Goal: Obtain resource: Obtain resource

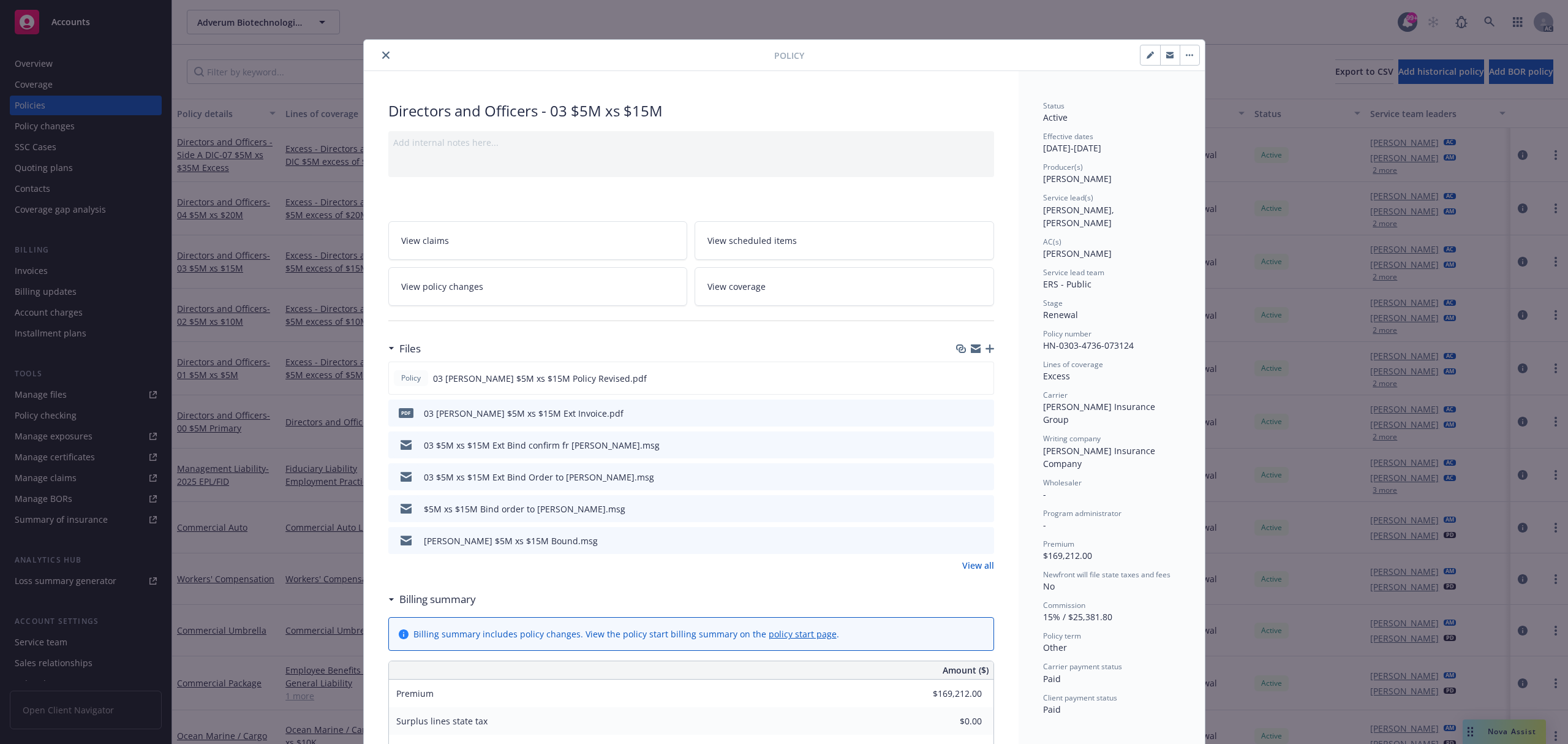
click at [380, 50] on button "close" at bounding box center [386, 55] width 15 height 15
click at [382, 57] on icon "close" at bounding box center [385, 55] width 7 height 7
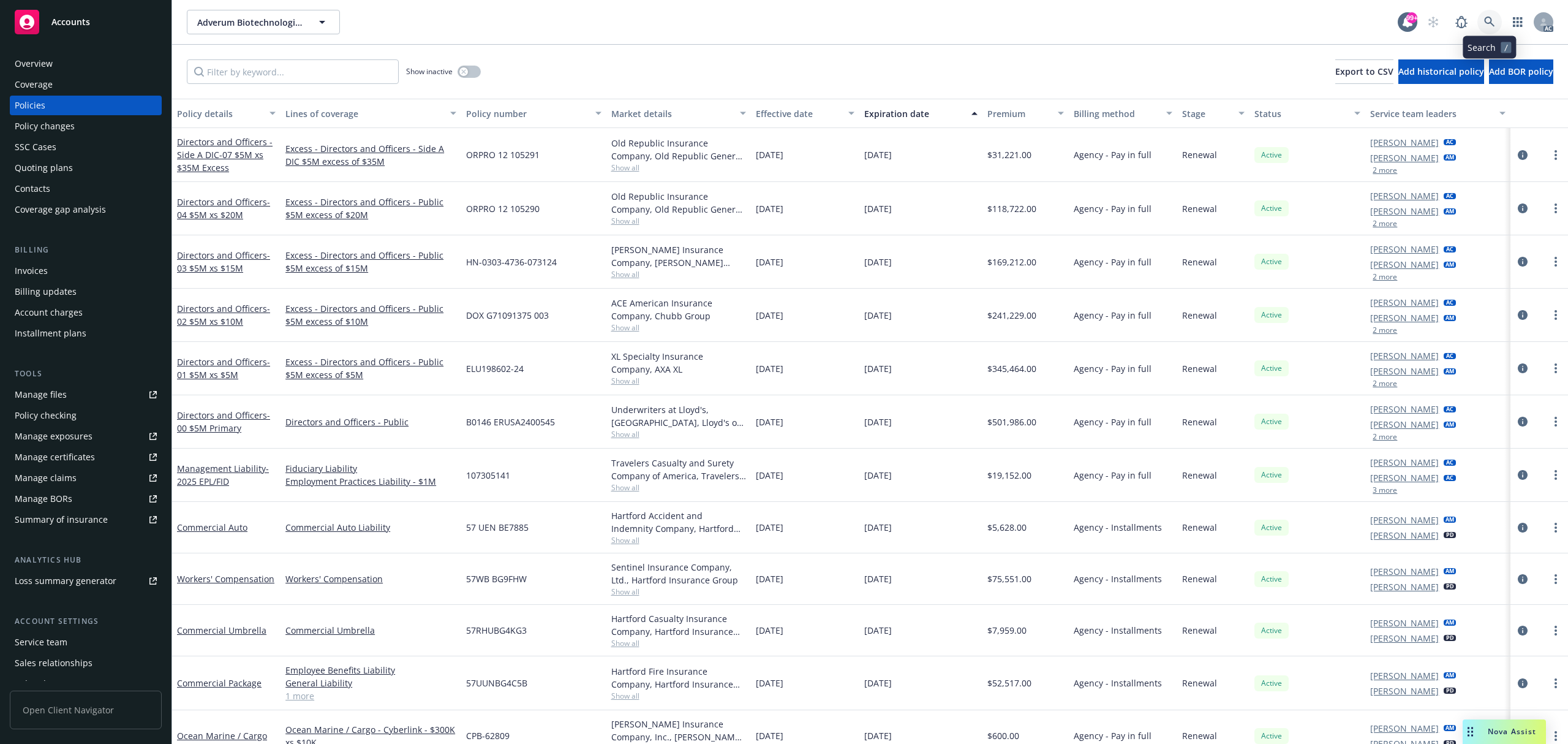
click at [1495, 28] on link at bounding box center [1490, 22] width 24 height 24
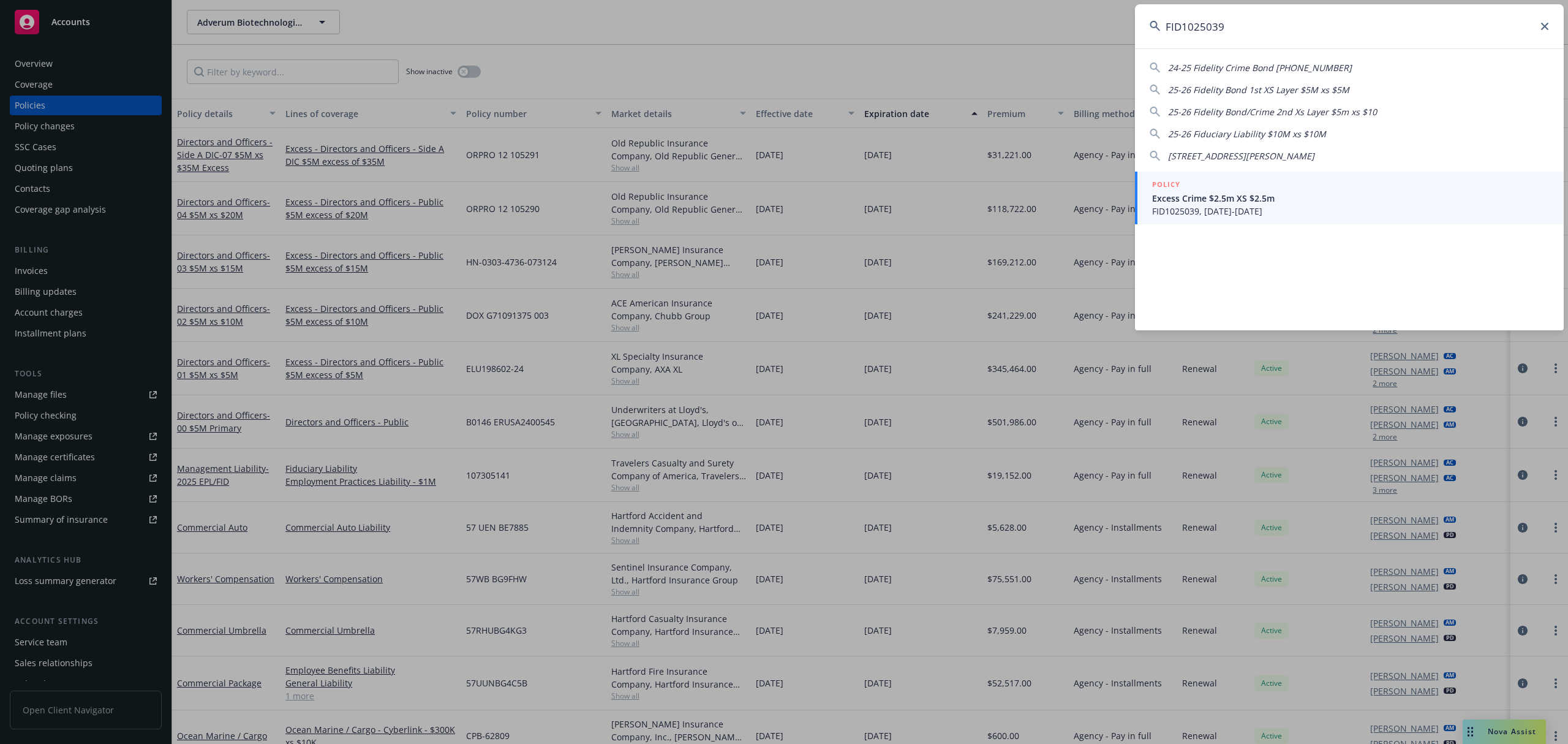
type input "FID1025039"
click at [1287, 216] on span "FID1025039, 07/31/2025-07/31/2026" at bounding box center [1350, 211] width 397 height 13
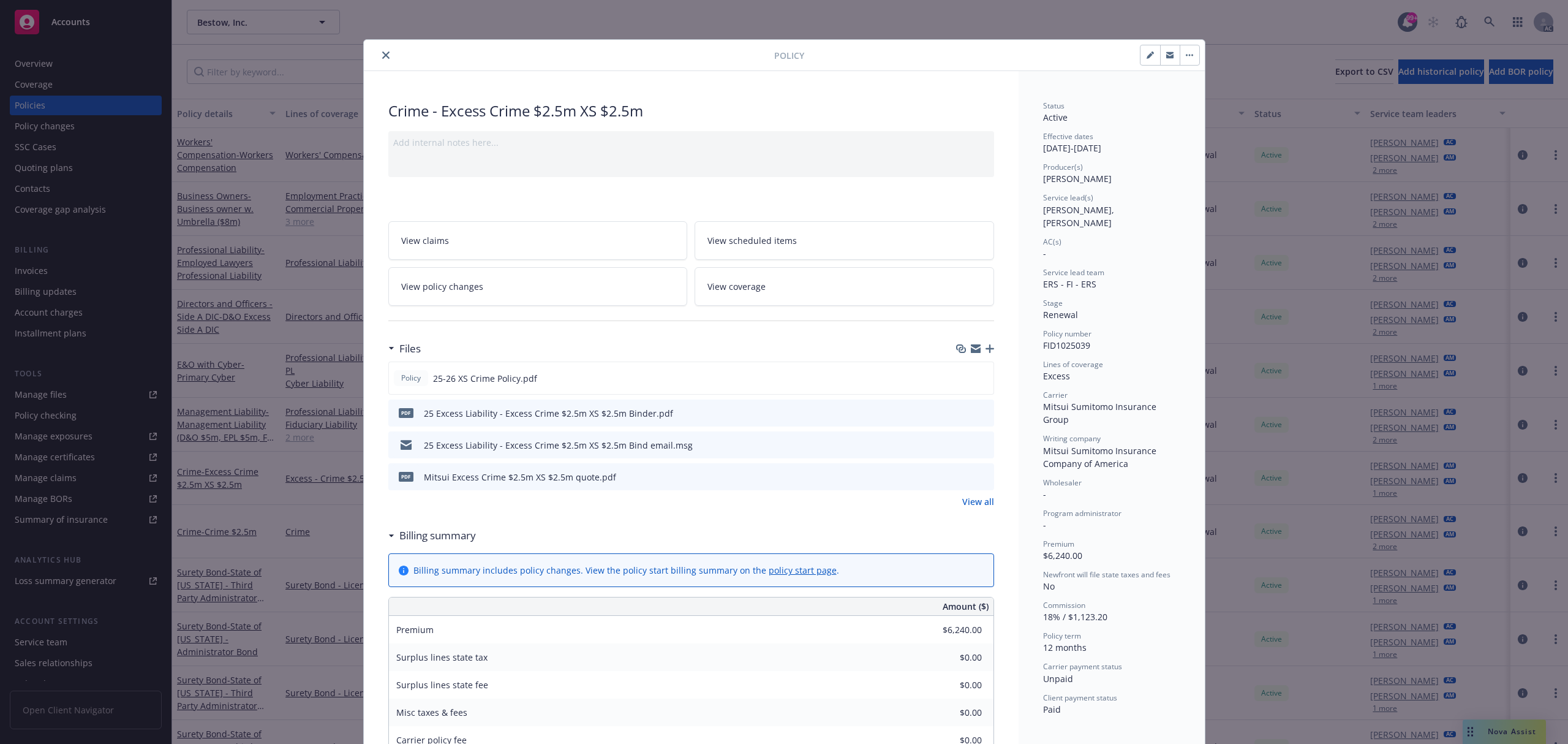
click at [977, 412] on icon "preview file" at bounding box center [983, 412] width 11 height 9
click at [382, 59] on button "close" at bounding box center [386, 55] width 15 height 15
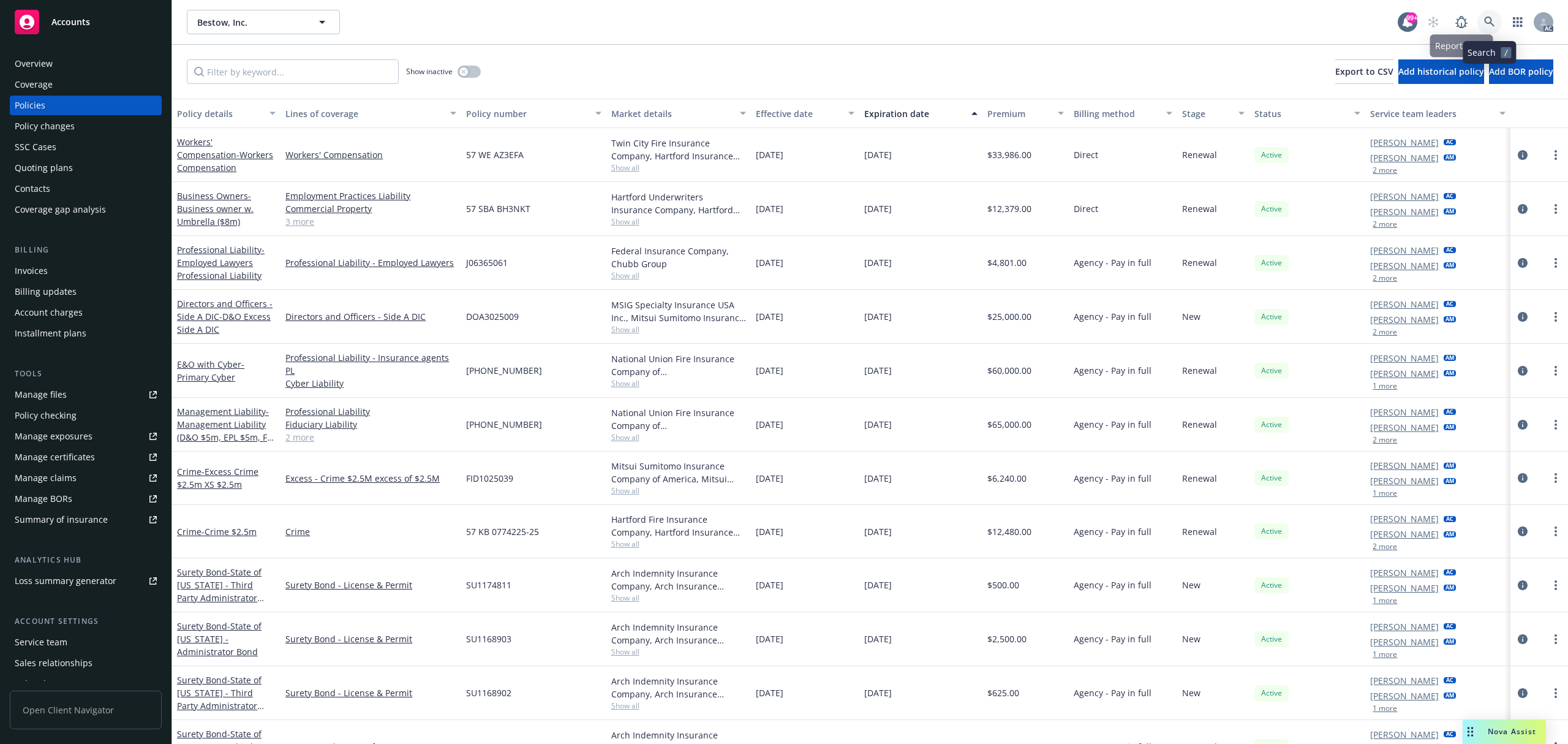
click at [1495, 19] on icon at bounding box center [1490, 22] width 11 height 11
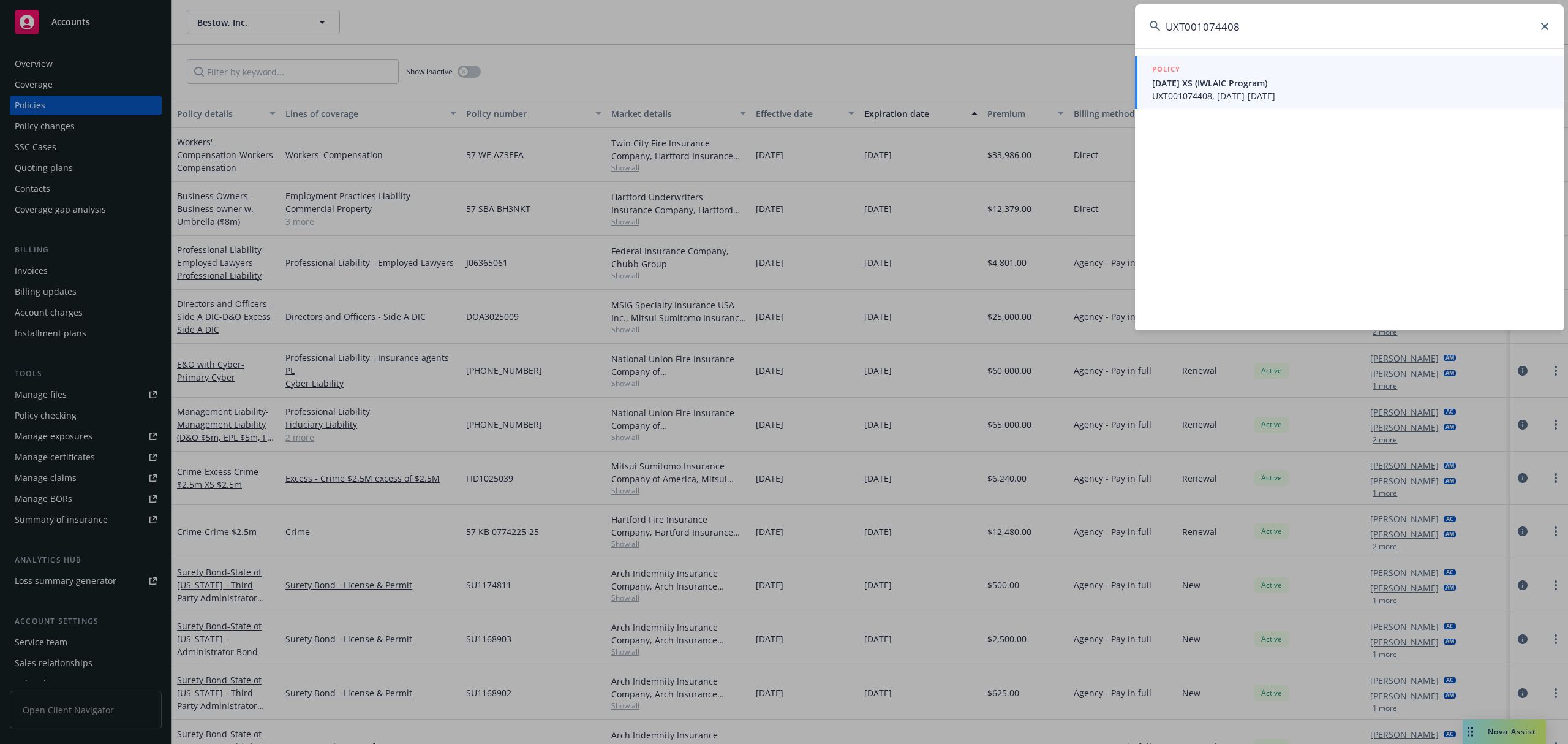
type input "UXT001074408"
click at [1248, 96] on span "UXT001074408, 09/01/2025-09/01/2026" at bounding box center [1350, 96] width 397 height 13
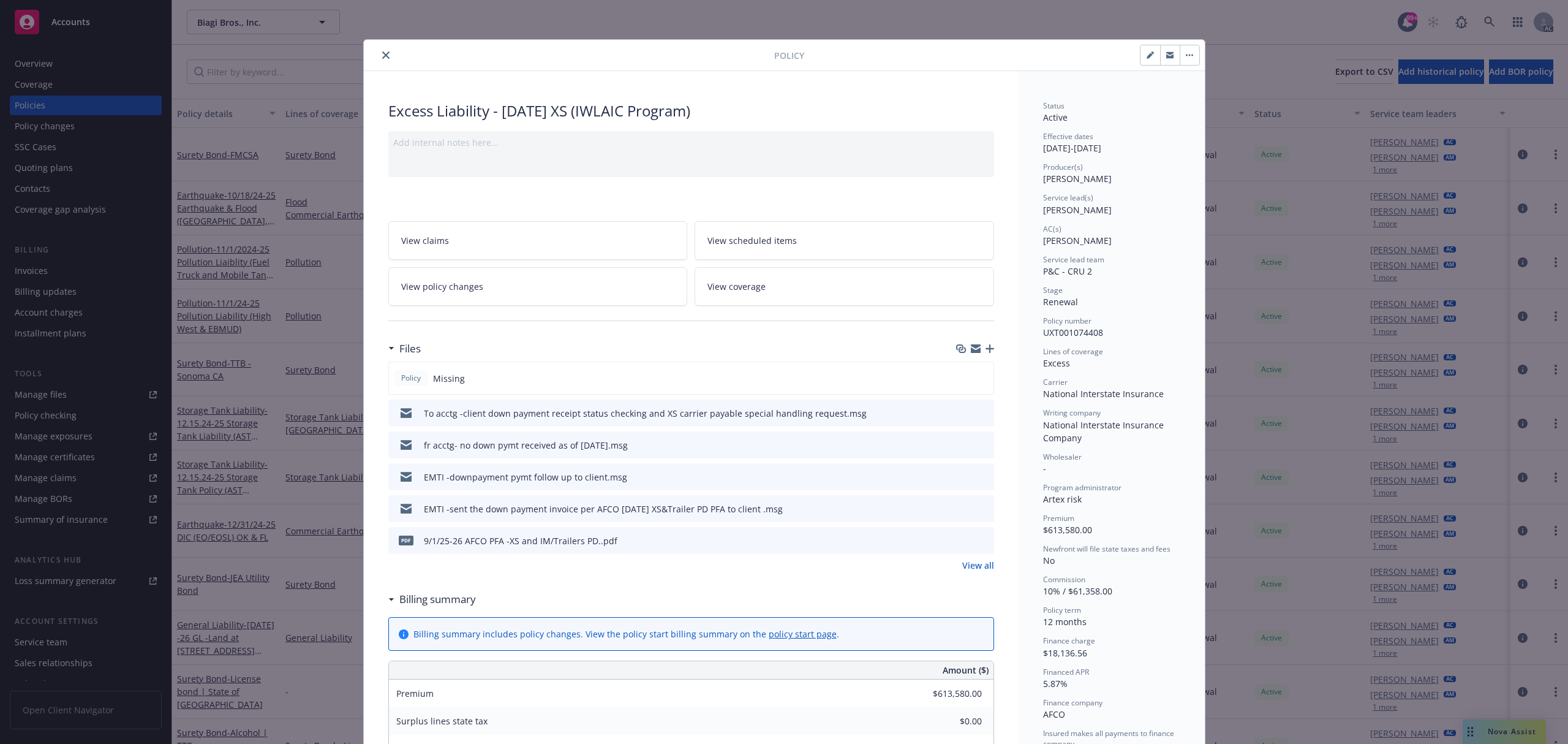
click at [964, 564] on link "View all" at bounding box center [978, 566] width 32 height 13
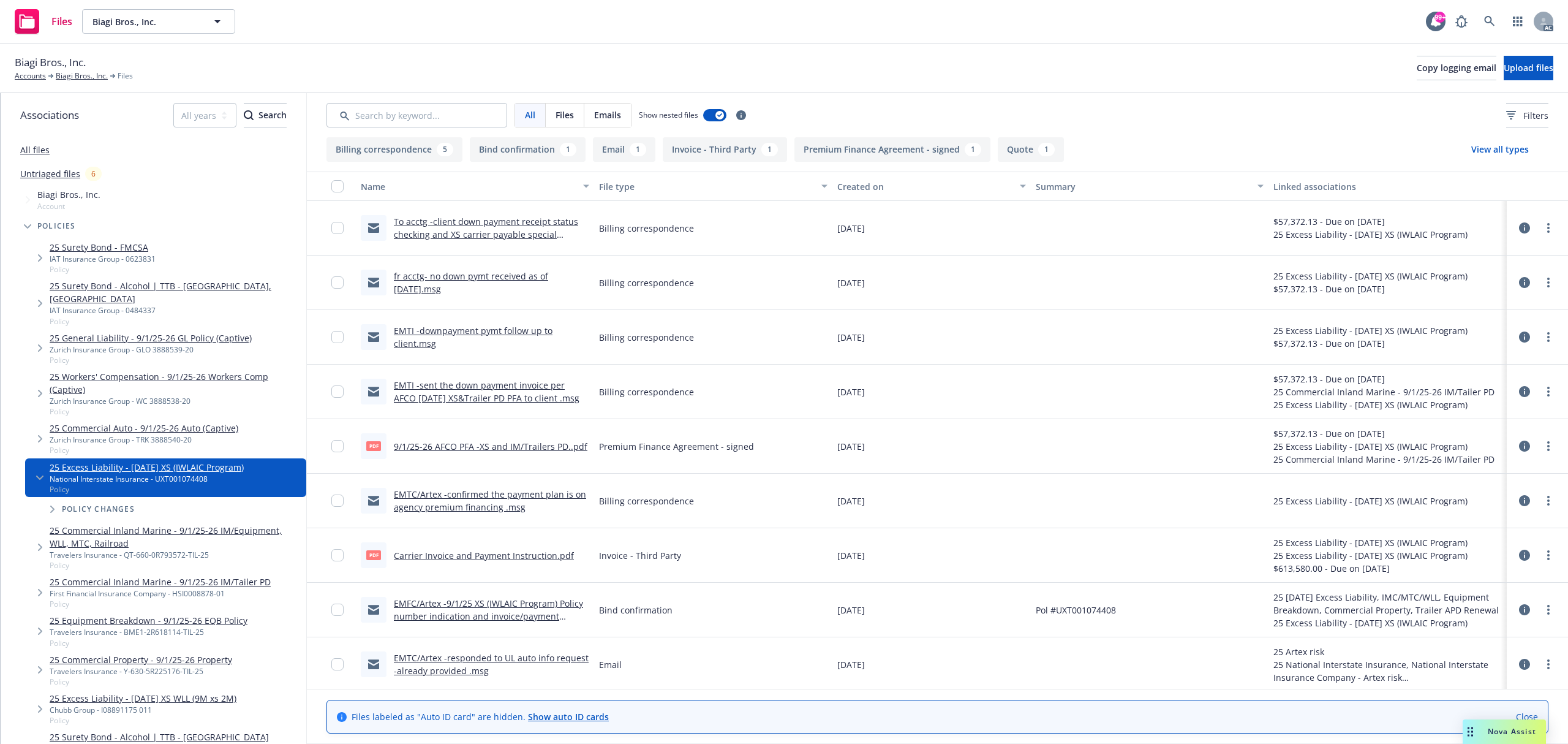
click at [521, 558] on link "Carrier Invoice and Payment Instruction.pdf" at bounding box center [484, 555] width 180 height 11
click at [1486, 30] on link at bounding box center [1490, 21] width 24 height 24
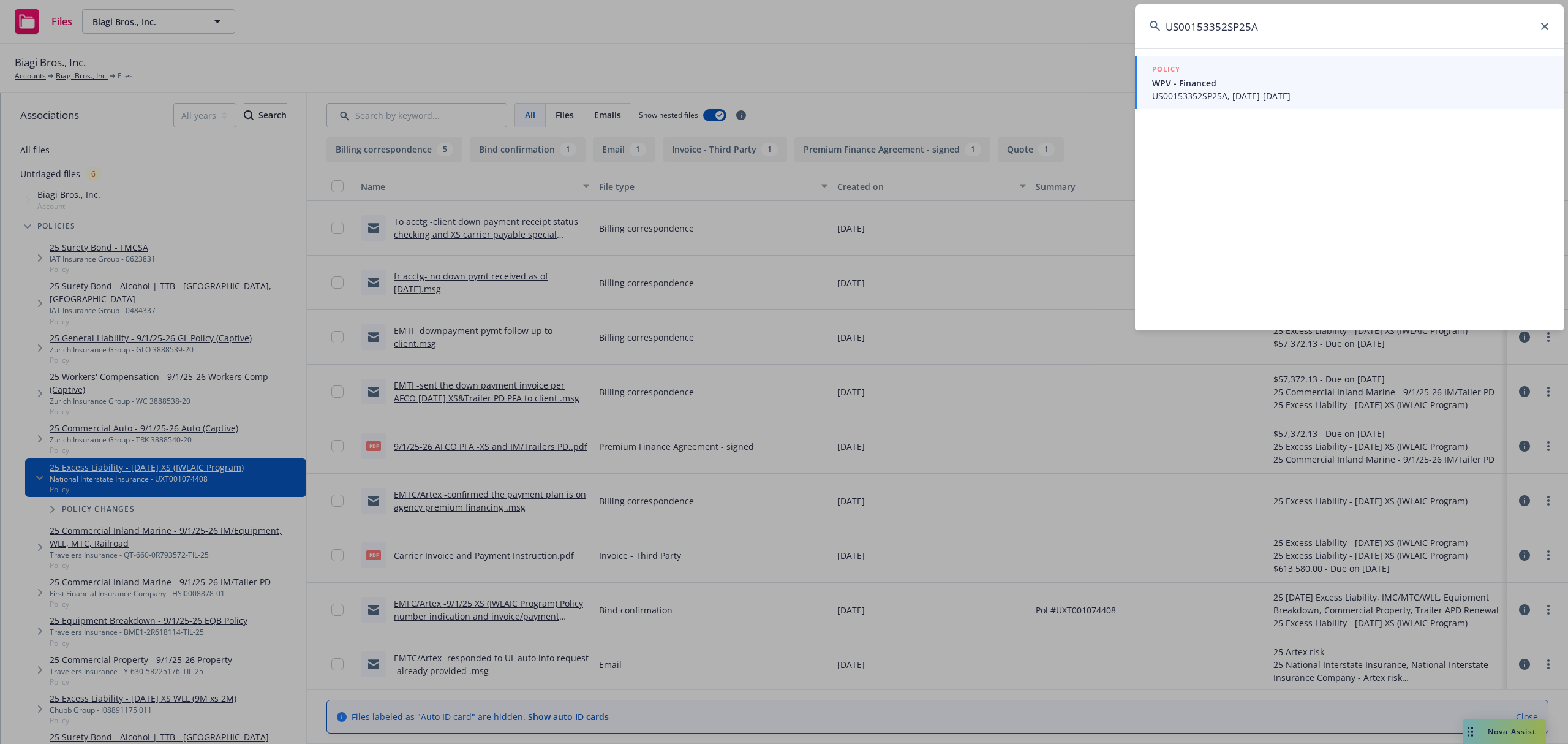
click at [1270, 88] on span "WPV - Financed" at bounding box center [1350, 83] width 397 height 13
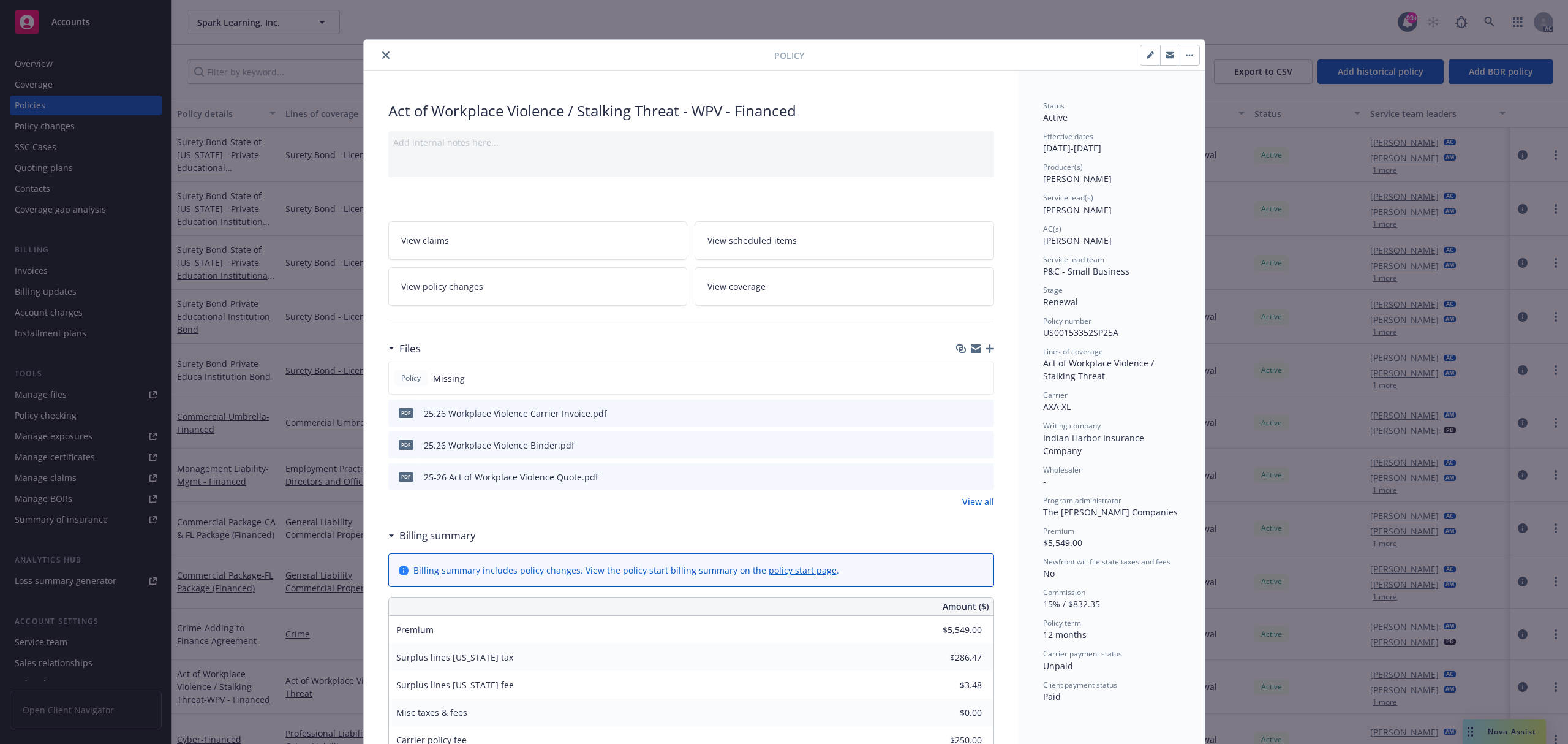
click at [977, 413] on icon "preview file" at bounding box center [983, 412] width 11 height 9
click at [383, 57] on icon "close" at bounding box center [385, 55] width 7 height 7
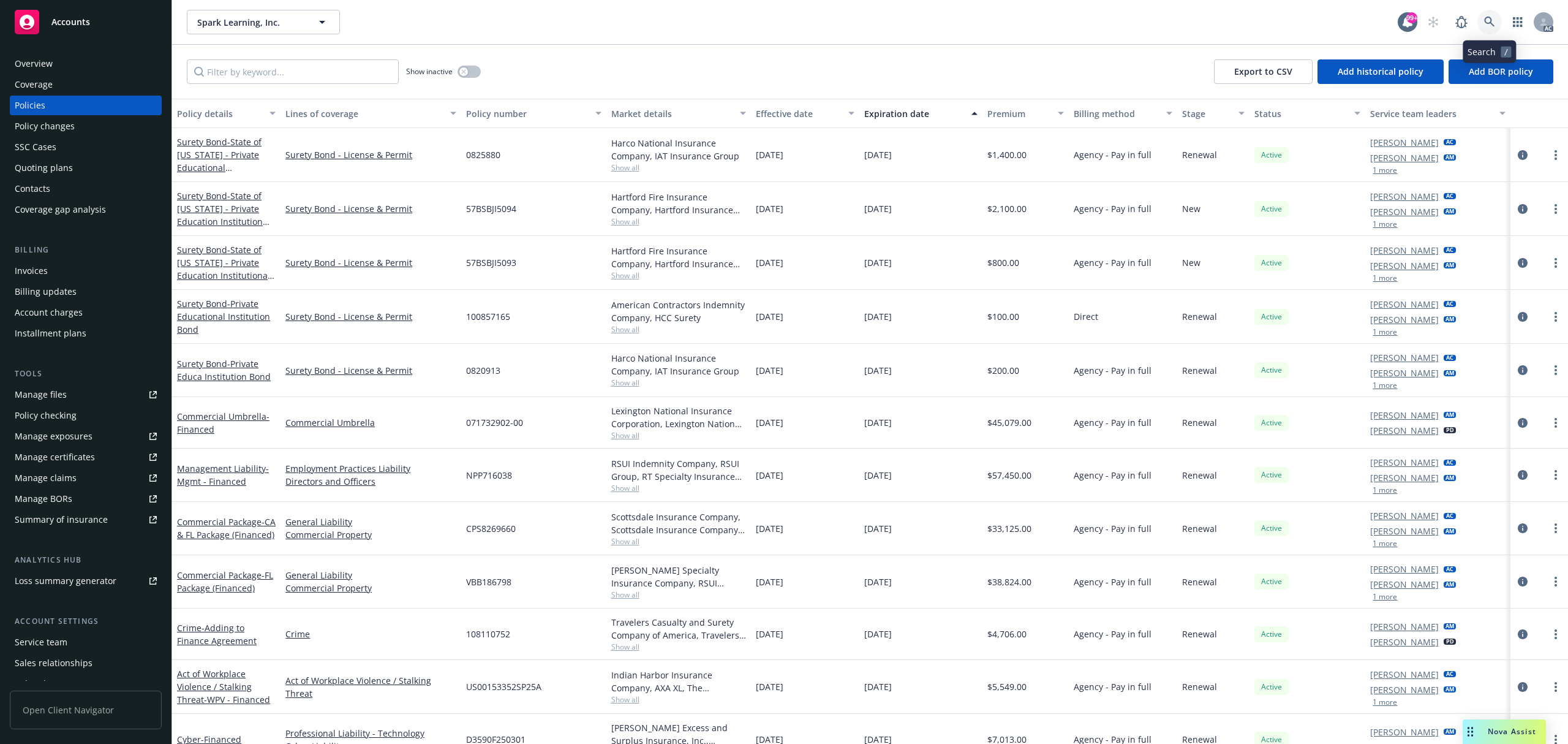
click at [1491, 22] on icon at bounding box center [1490, 21] width 11 height 11
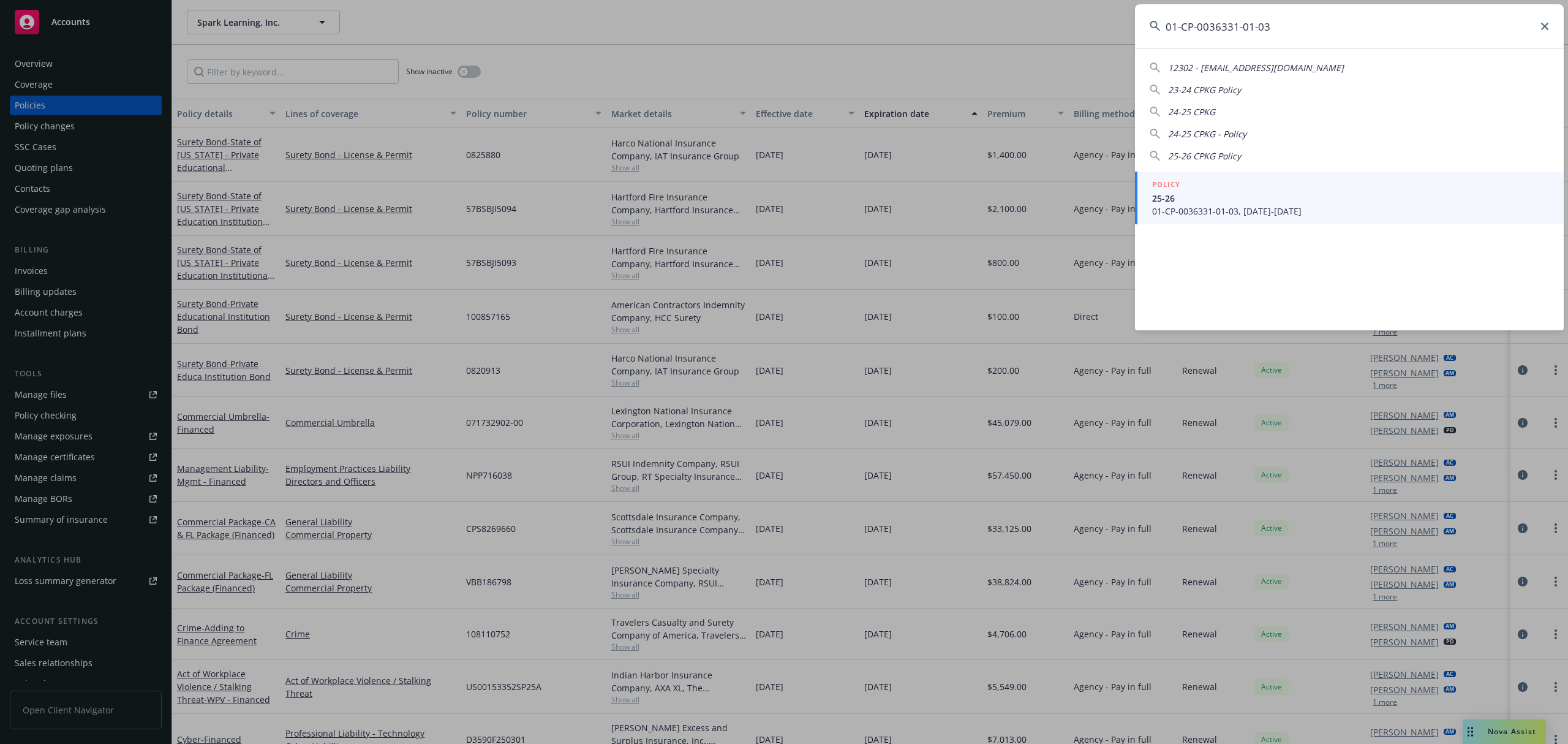
type input "01-CP-0036331-01-03"
click at [1238, 209] on span "01-CP-0036331-01-03, 06/07/2025-06/07/2026" at bounding box center [1350, 211] width 397 height 13
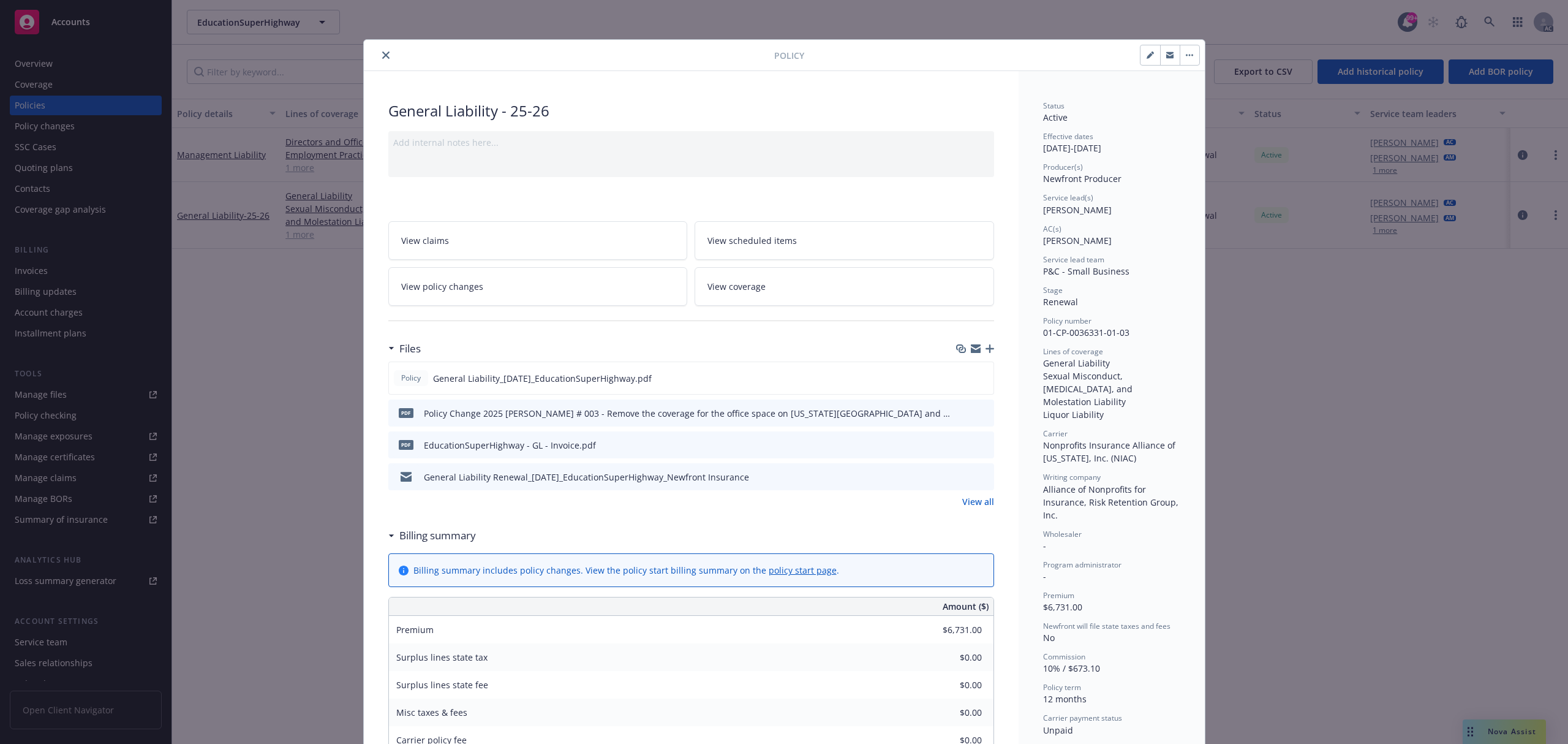
click at [981, 499] on link "View all" at bounding box center [978, 502] width 32 height 13
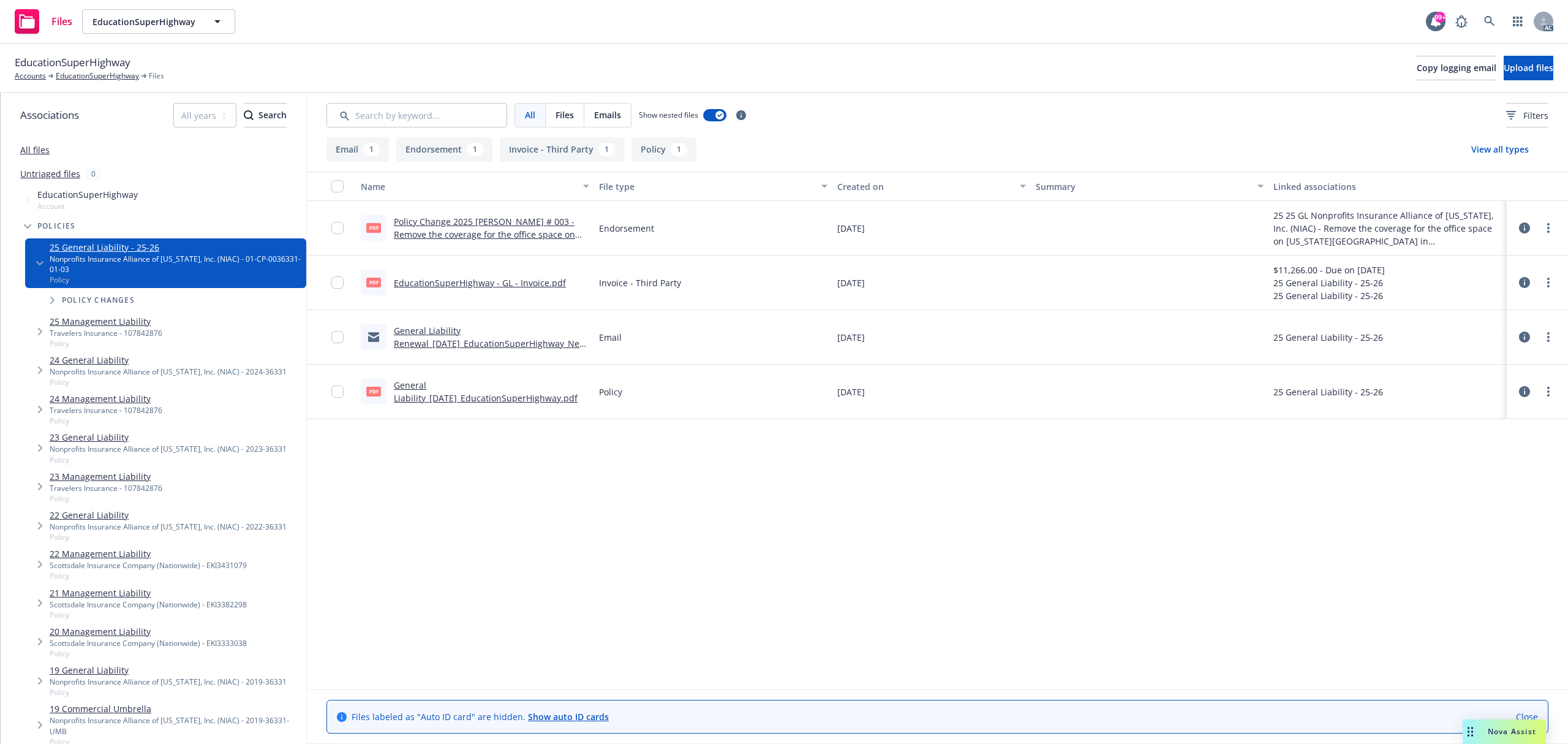
click at [481, 284] on link "EducationSuperHighway - GL - Invoice.pdf" at bounding box center [480, 283] width 172 height 11
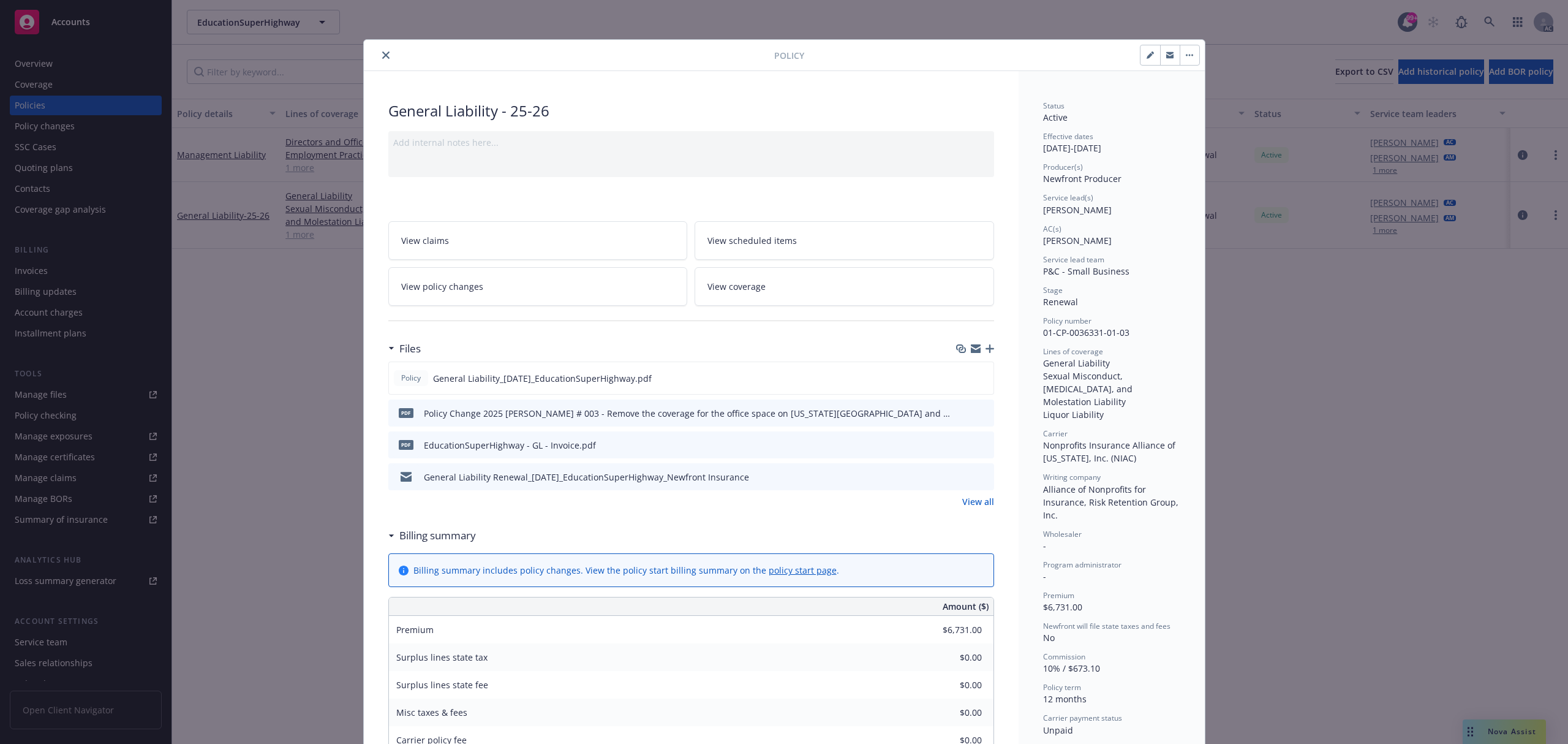
click at [981, 443] on icon "preview file" at bounding box center [983, 444] width 11 height 9
click at [370, 53] on div at bounding box center [571, 55] width 405 height 15
click at [382, 55] on icon "close" at bounding box center [385, 55] width 7 height 7
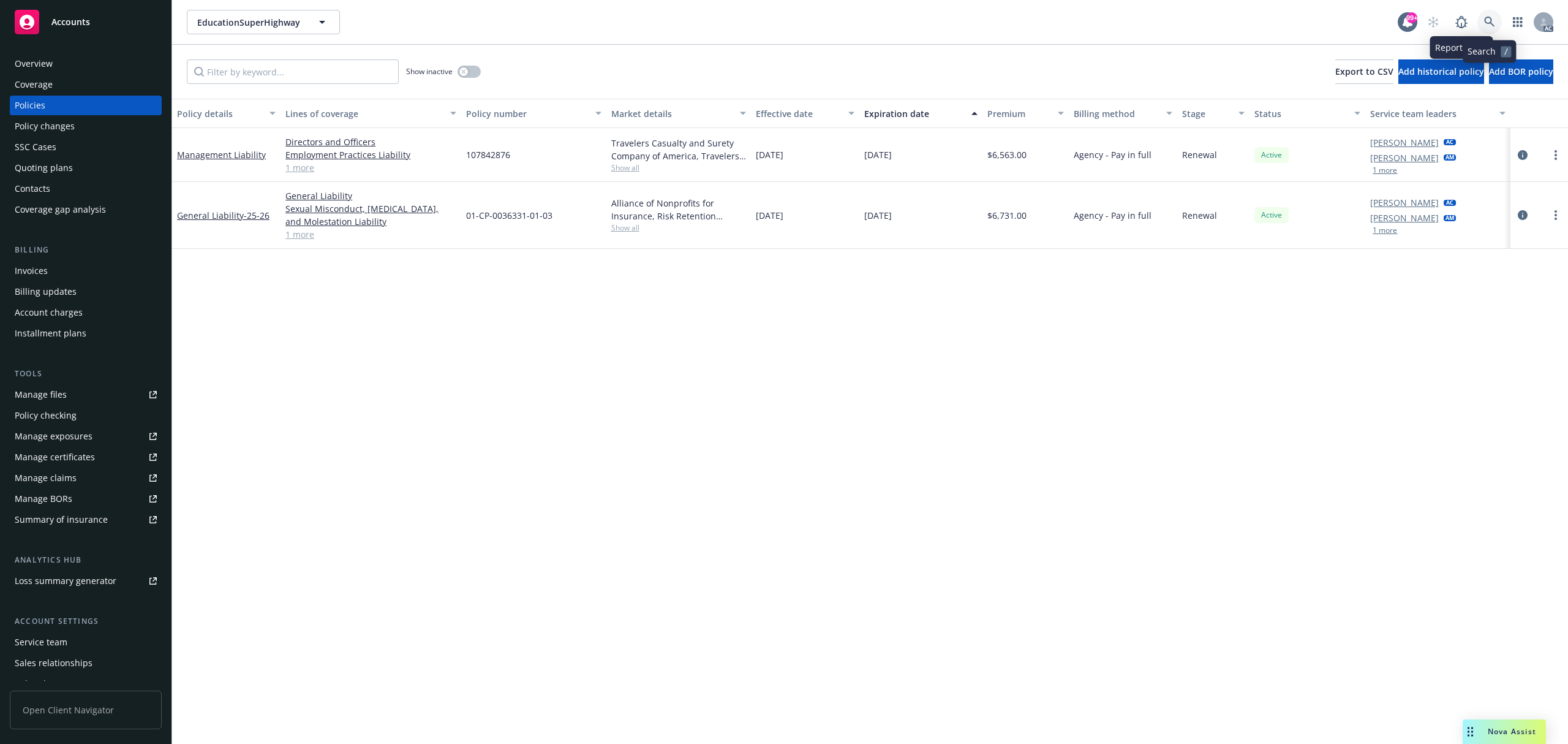
click at [1480, 18] on link at bounding box center [1490, 22] width 24 height 24
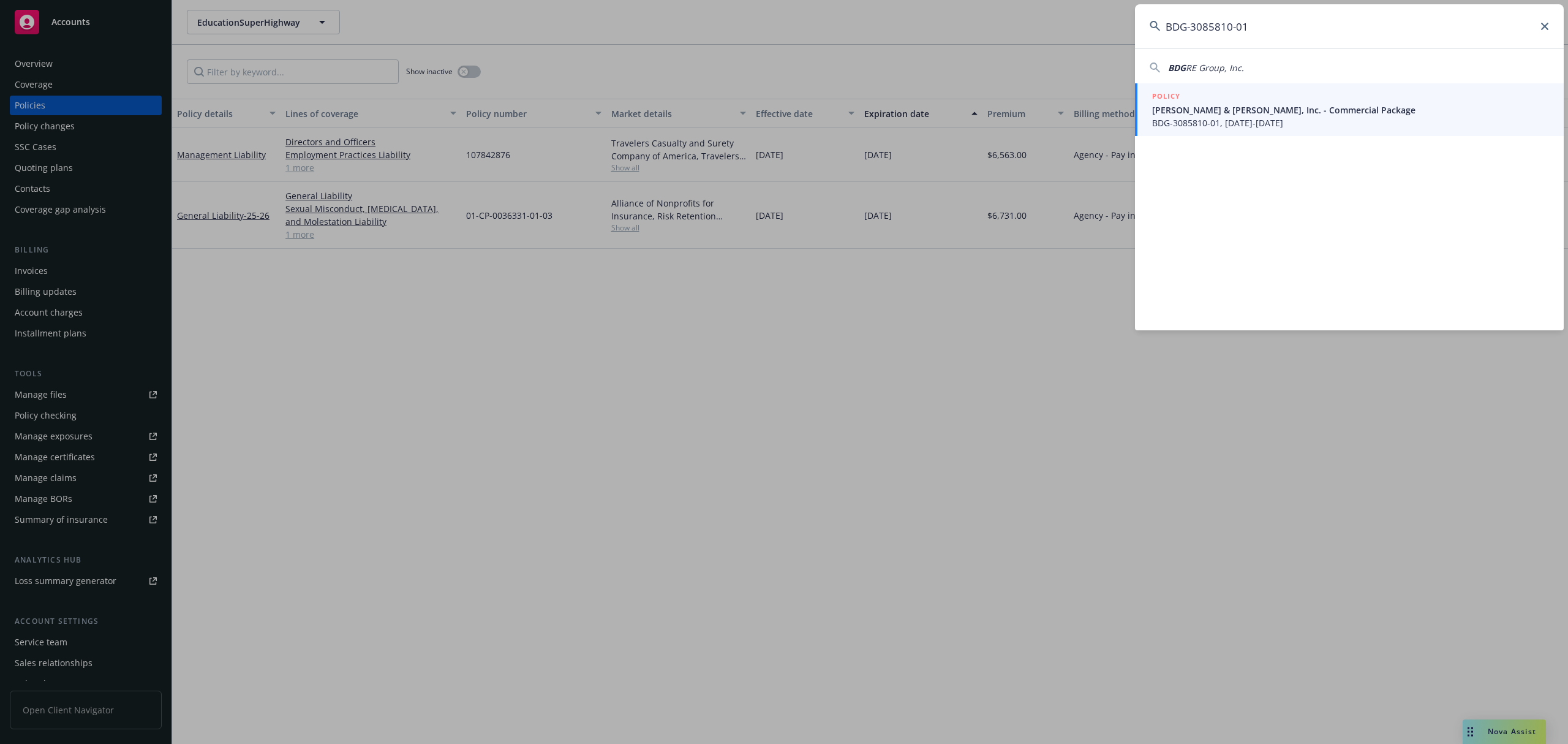
type input "BDG-3085810-01"
click at [1289, 108] on span "Graf & Lantz, Inc. - Commercial Package" at bounding box center [1350, 110] width 397 height 13
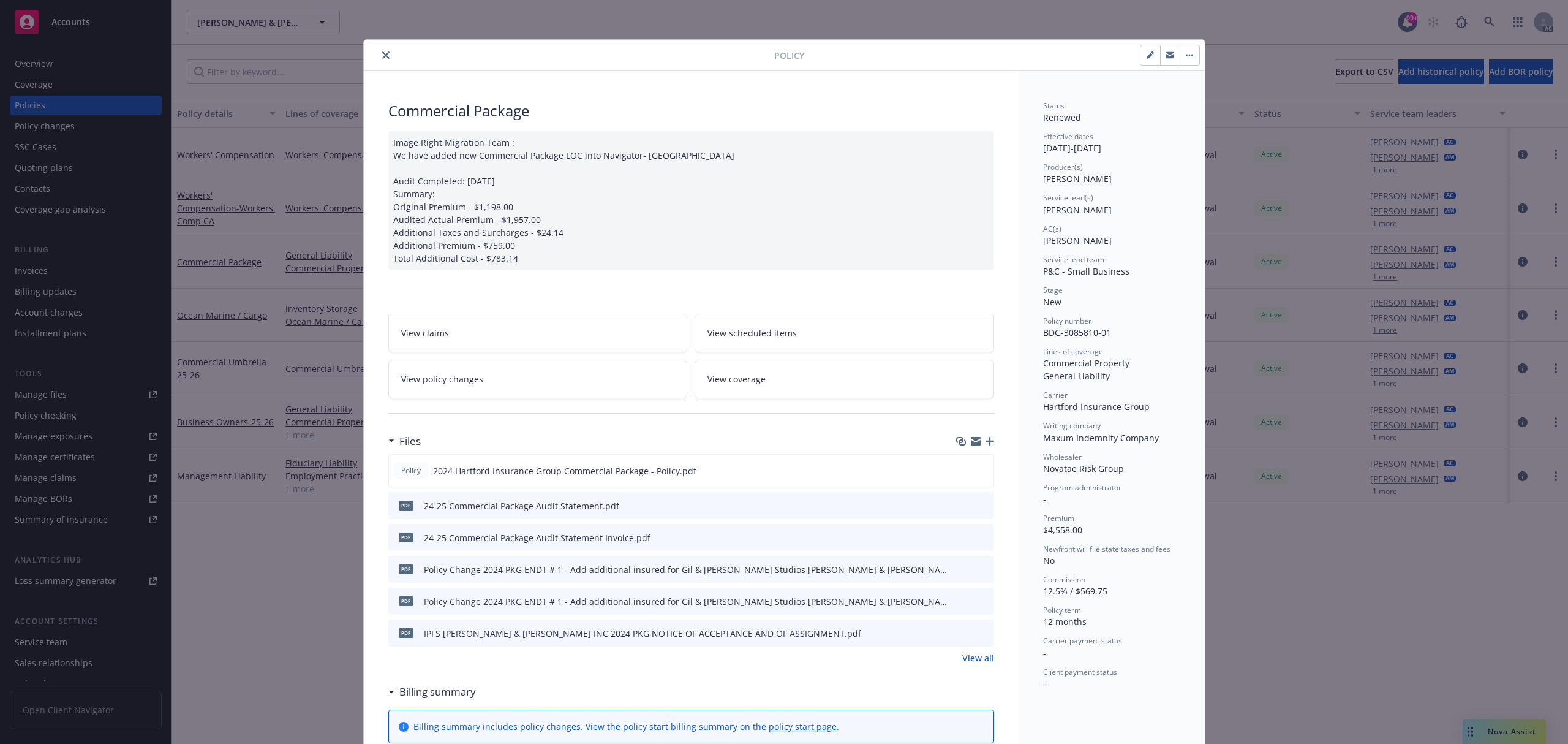
click at [977, 534] on icon "preview file" at bounding box center [983, 537] width 11 height 9
click at [379, 59] on button "close" at bounding box center [386, 55] width 15 height 15
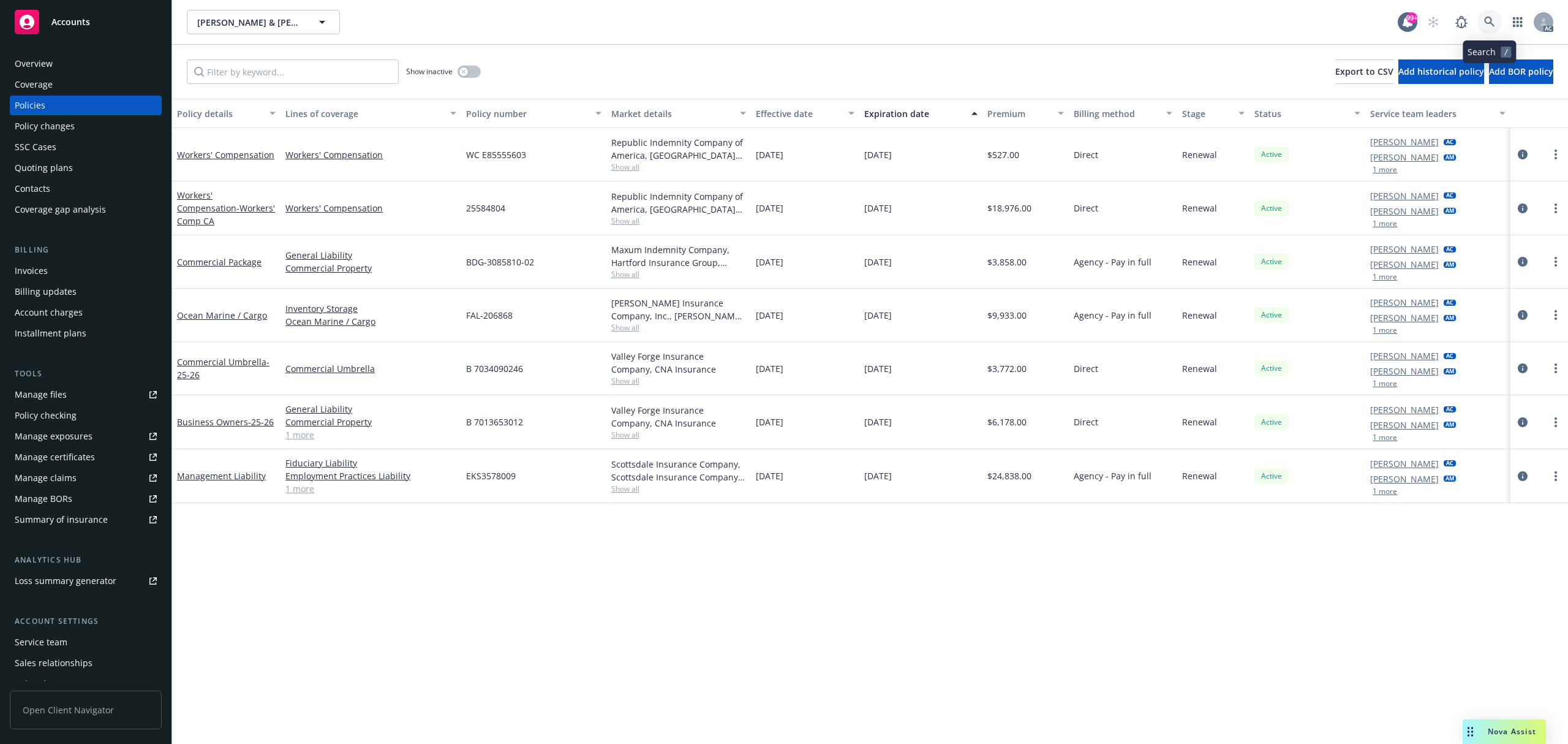
click at [1485, 28] on link at bounding box center [1490, 22] width 24 height 24
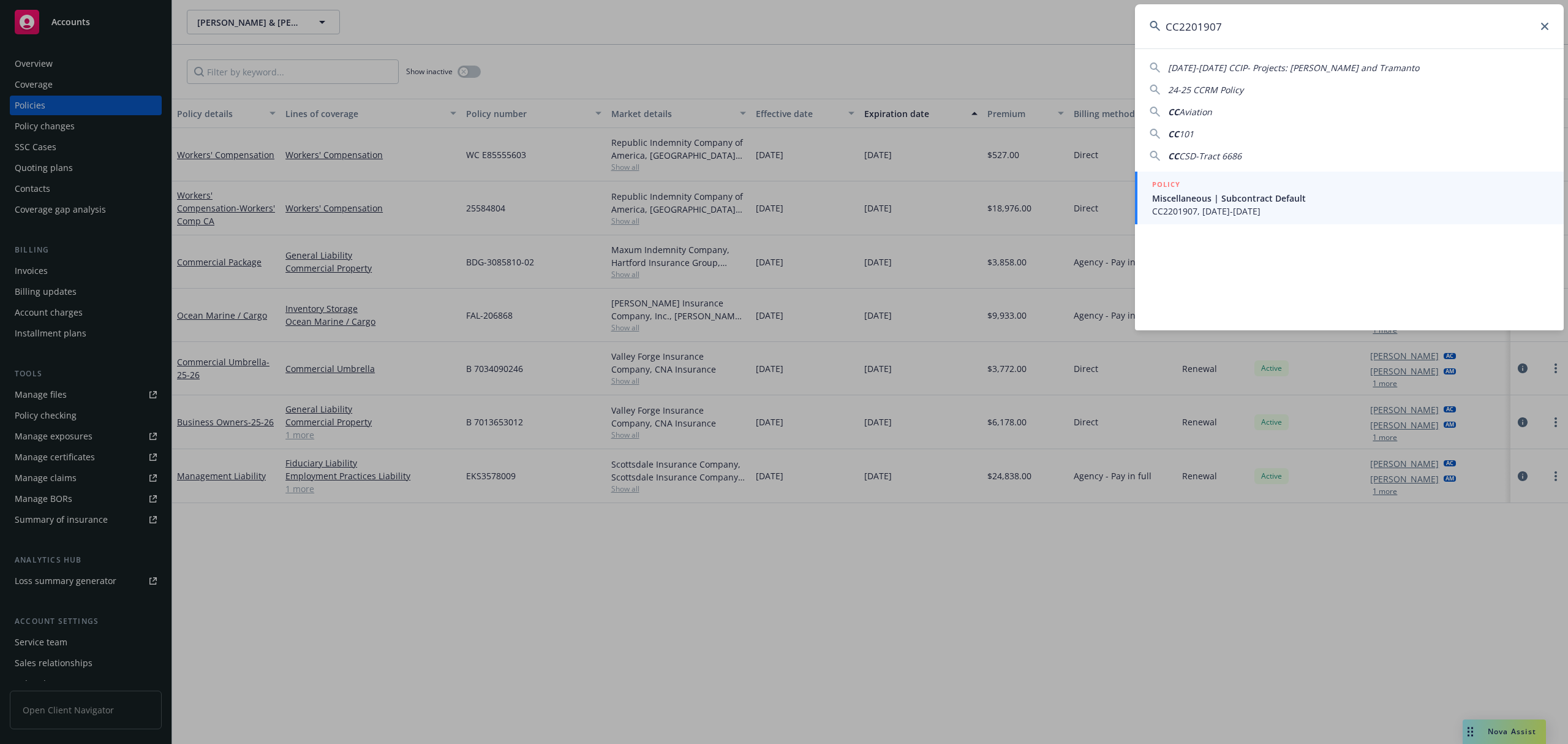
type input "CC2201907"
click at [1263, 175] on link "POLICY Miscellaneous | Subcontract Default CC2201907, 09/01/2022-09/01/2025" at bounding box center [1350, 198] width 429 height 53
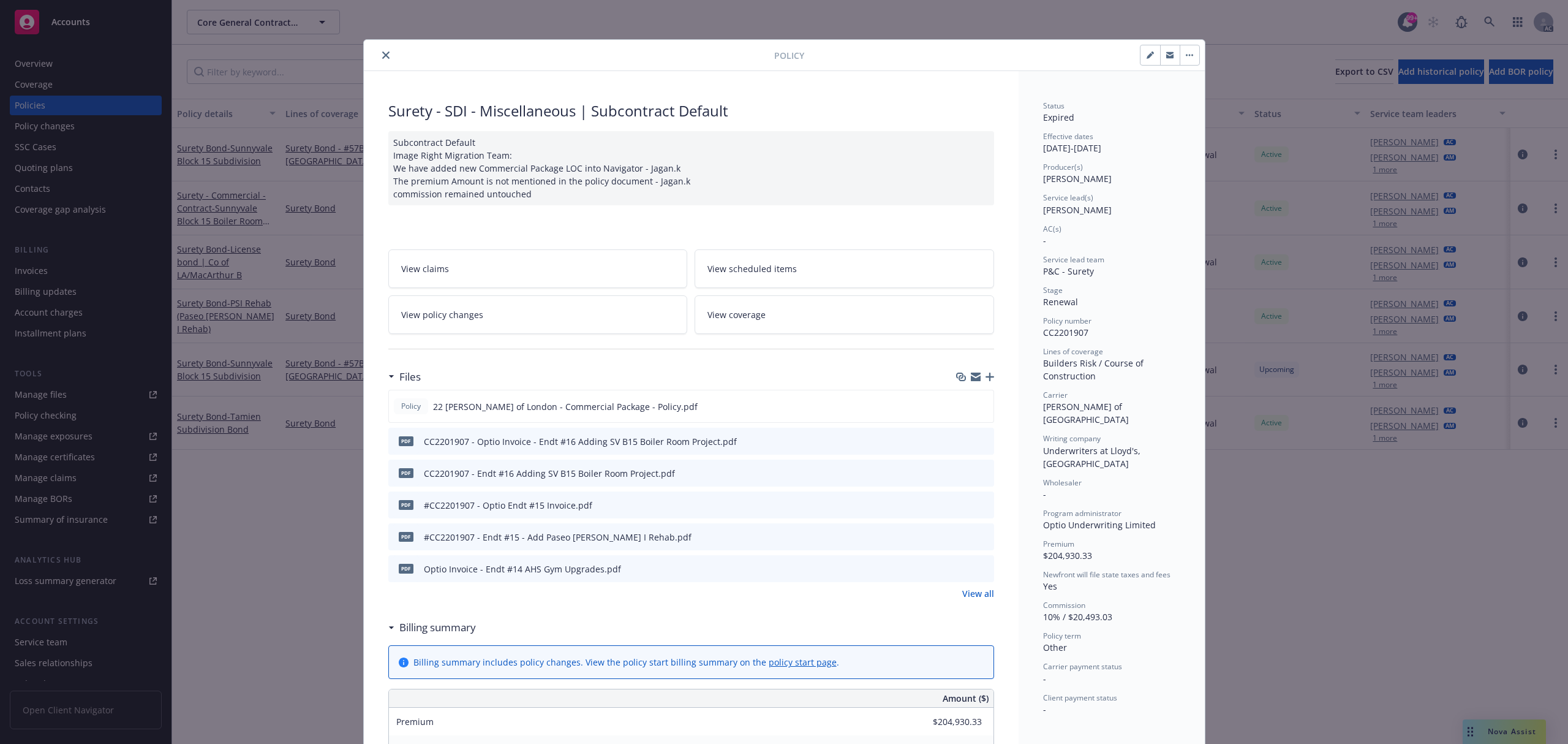
click at [977, 503] on icon "preview file" at bounding box center [983, 504] width 11 height 9
click at [976, 469] on button "preview file" at bounding box center [982, 473] width 14 height 11
click at [977, 440] on icon "preview file" at bounding box center [983, 440] width 11 height 9
click at [382, 54] on icon "close" at bounding box center [385, 55] width 7 height 7
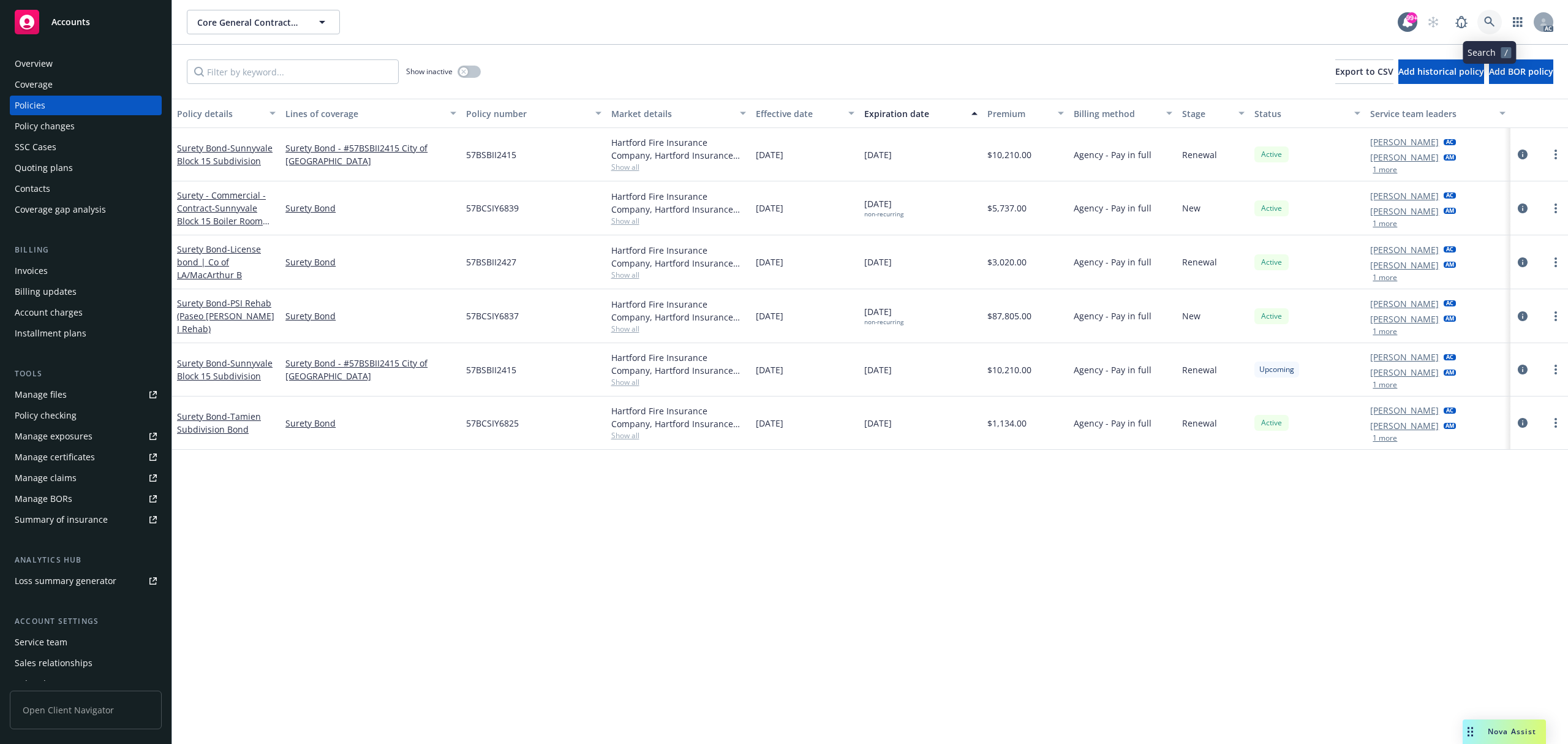
click at [1493, 20] on icon at bounding box center [1490, 22] width 11 height 11
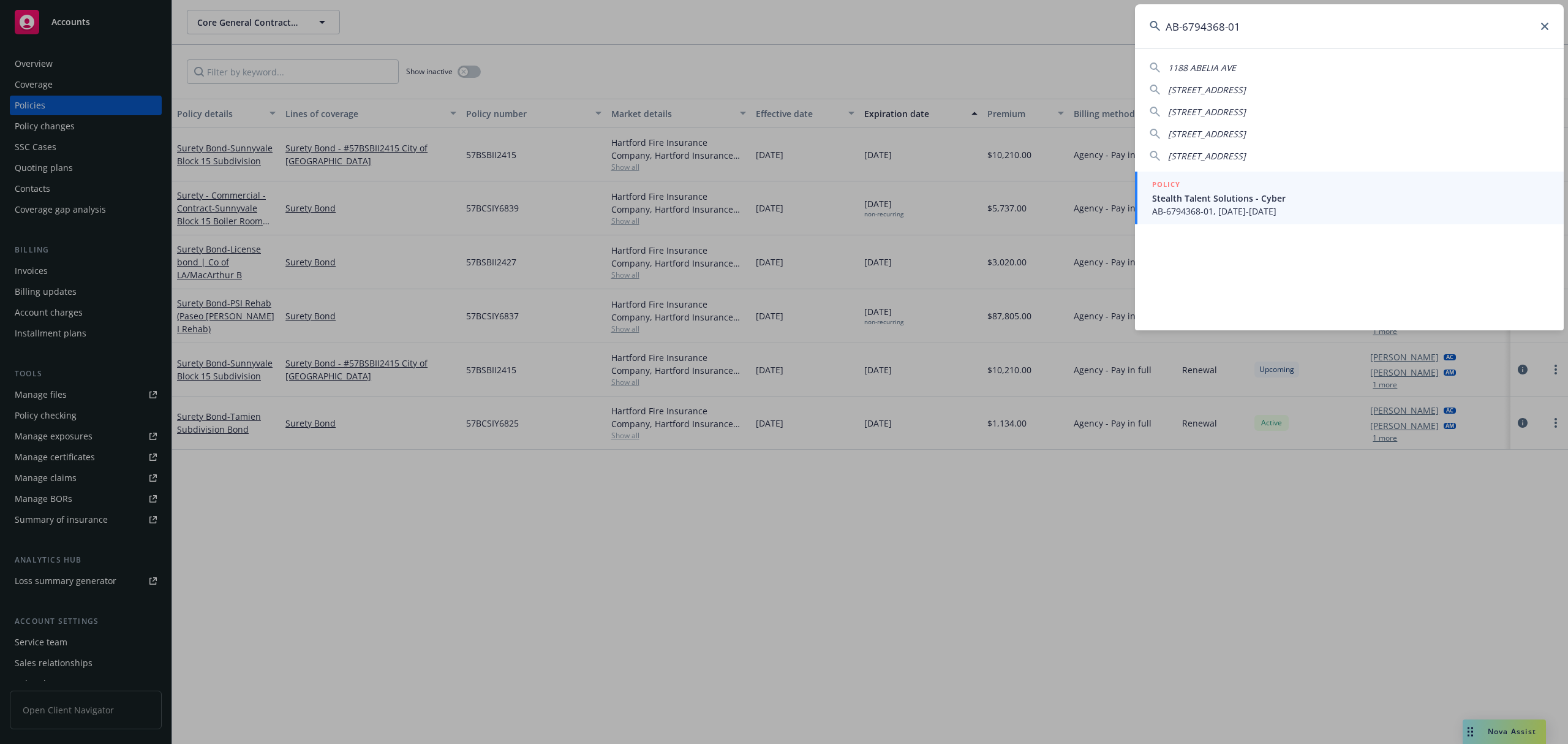
type input "AB-6794368-01"
click at [1273, 205] on span "AB-6794368-01, 09/03/2025-09/03/2026" at bounding box center [1350, 211] width 397 height 13
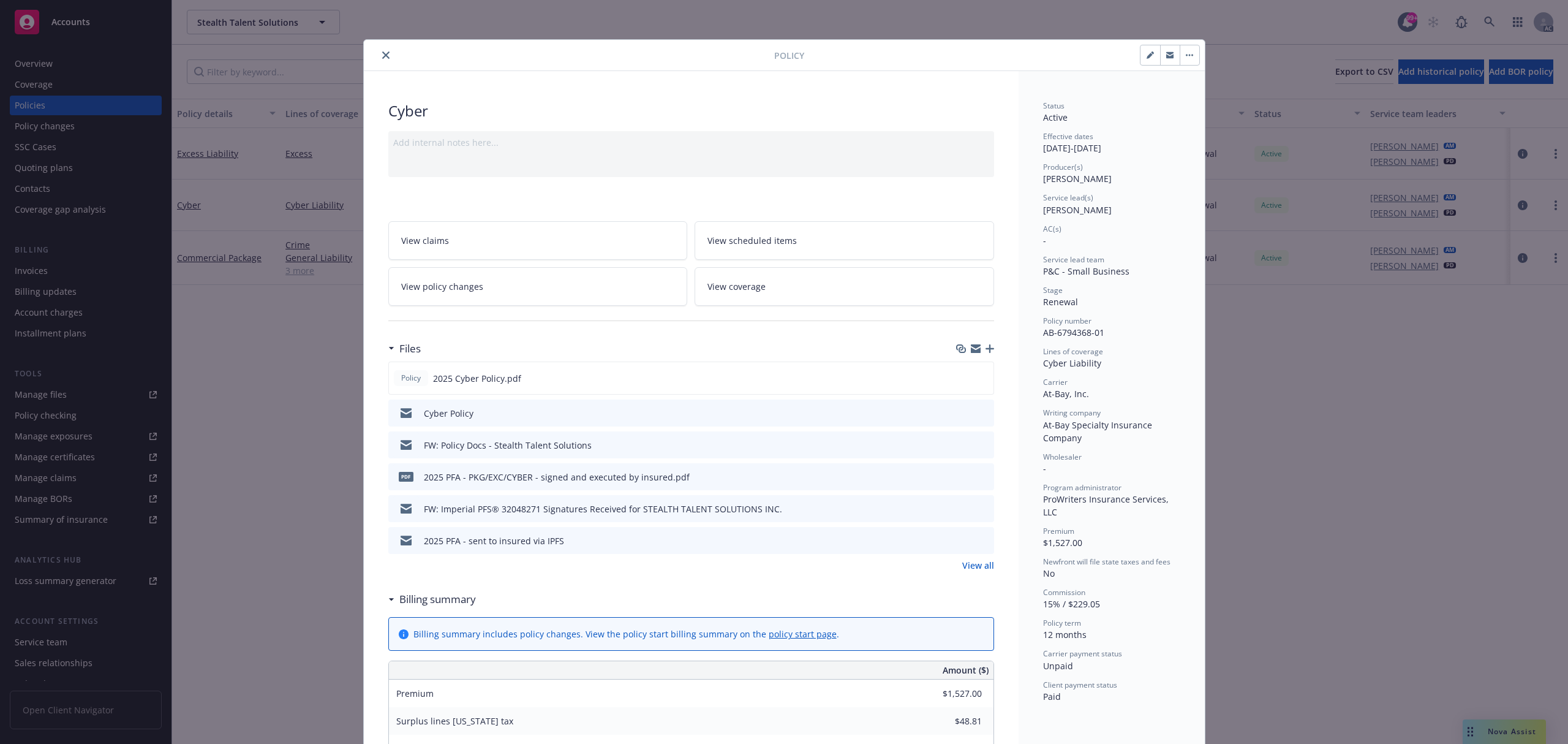
click at [969, 563] on link "View all" at bounding box center [978, 566] width 32 height 13
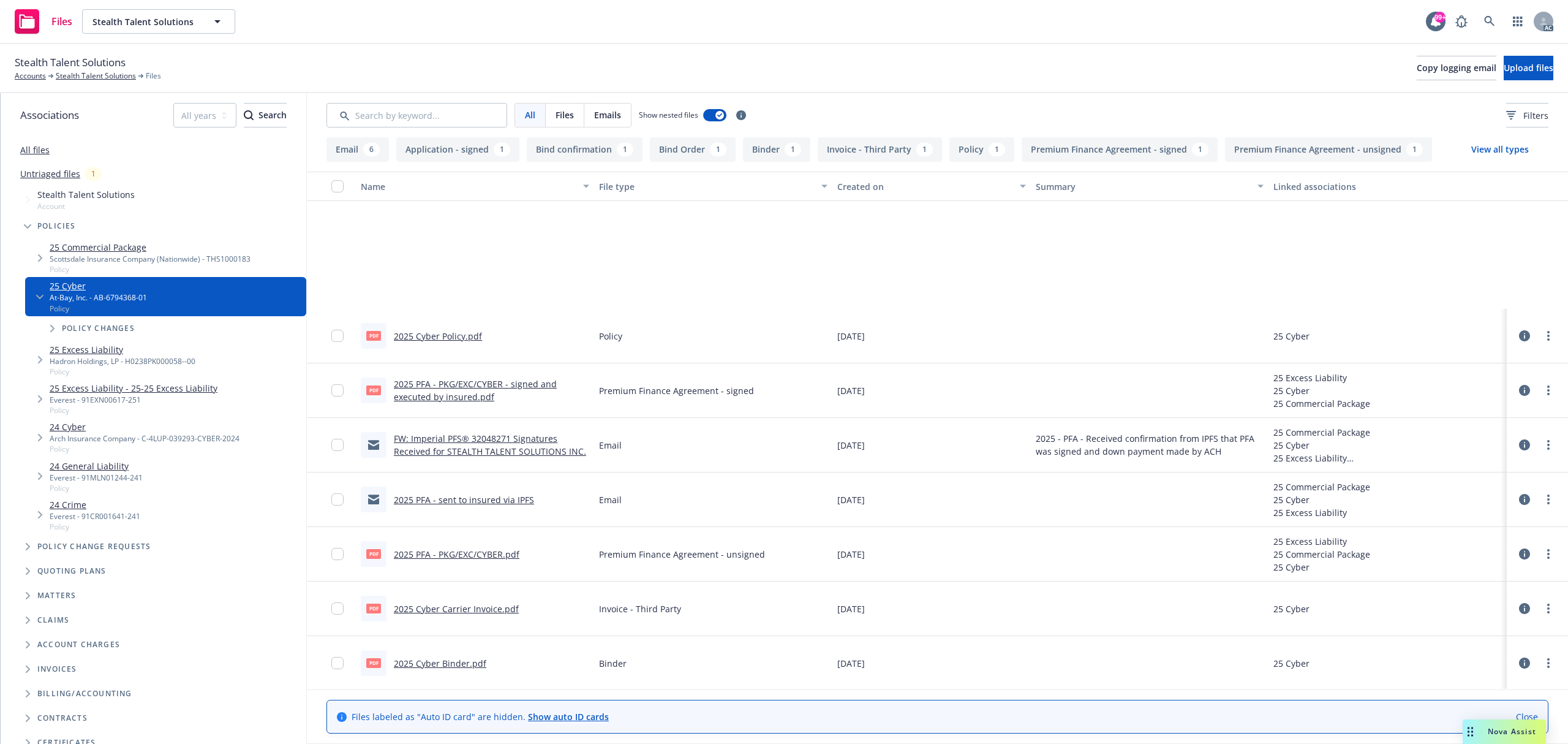
scroll to position [245, 0]
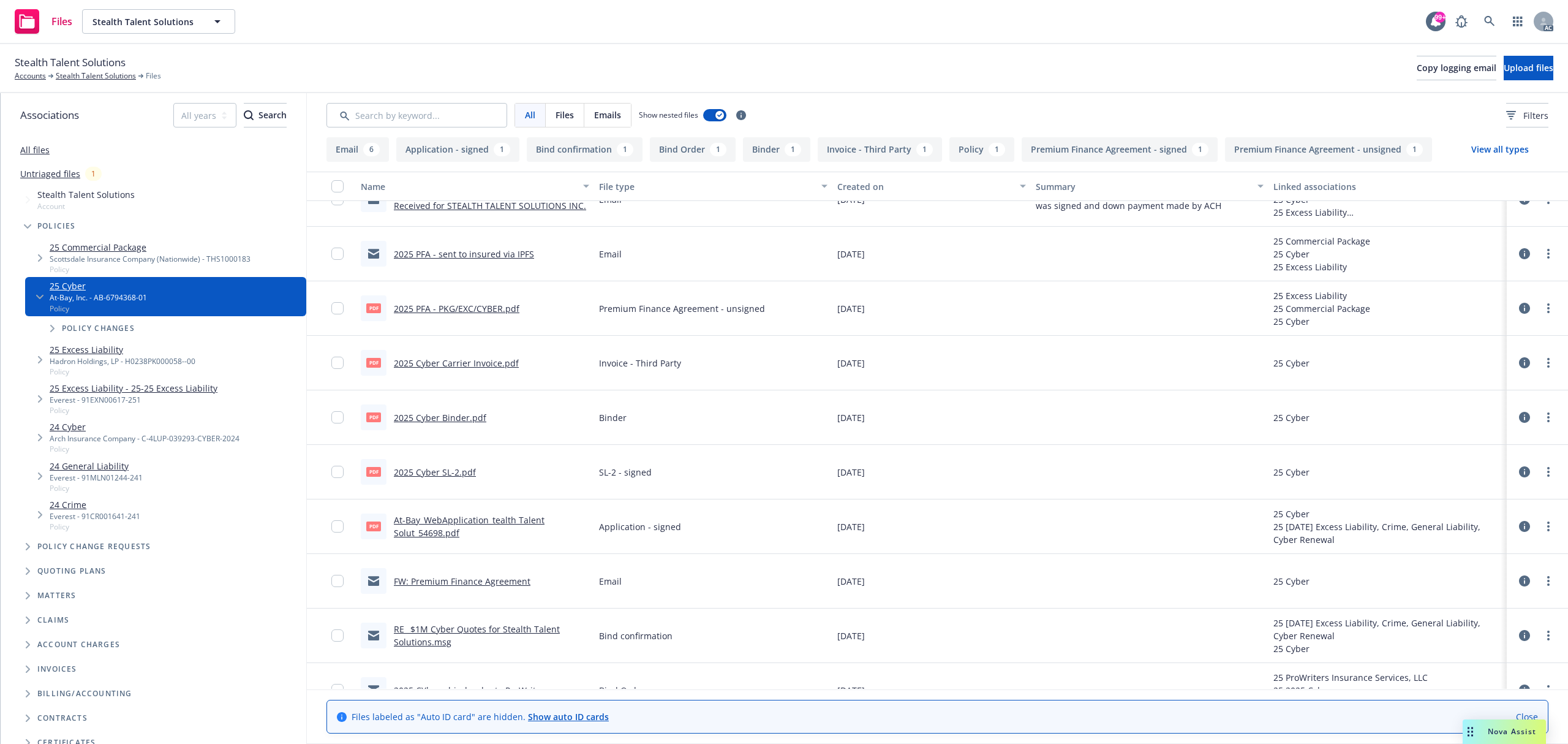
click at [437, 367] on link "2025 Cyber Carrier Invoice.pdf" at bounding box center [456, 363] width 125 height 11
click at [1500, 24] on link at bounding box center [1490, 21] width 24 height 24
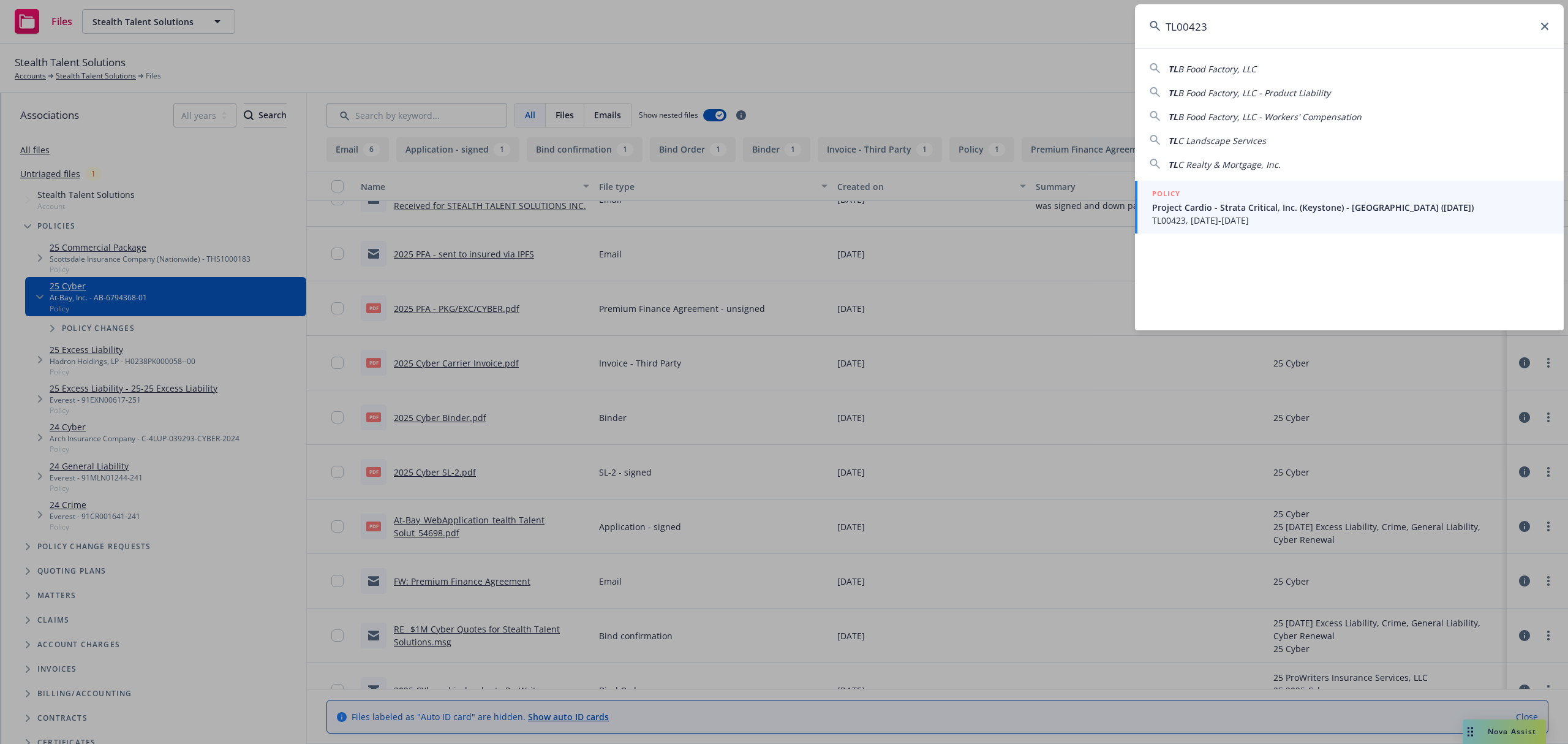
type input "TL00423"
click at [1290, 198] on div "POLICY" at bounding box center [1350, 194] width 397 height 14
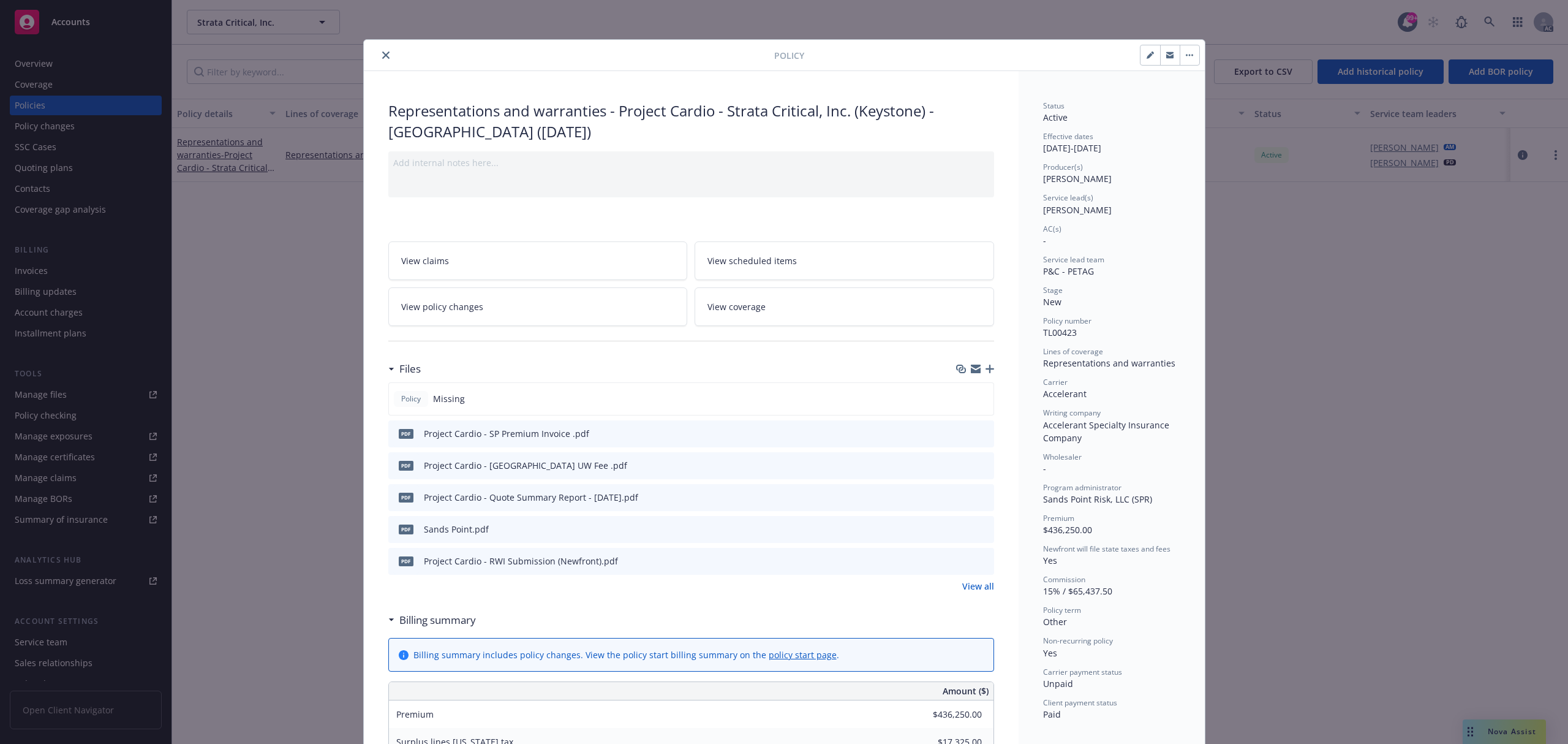
click at [981, 432] on icon "preview file" at bounding box center [983, 432] width 11 height 9
click at [979, 589] on link "View all" at bounding box center [978, 586] width 32 height 13
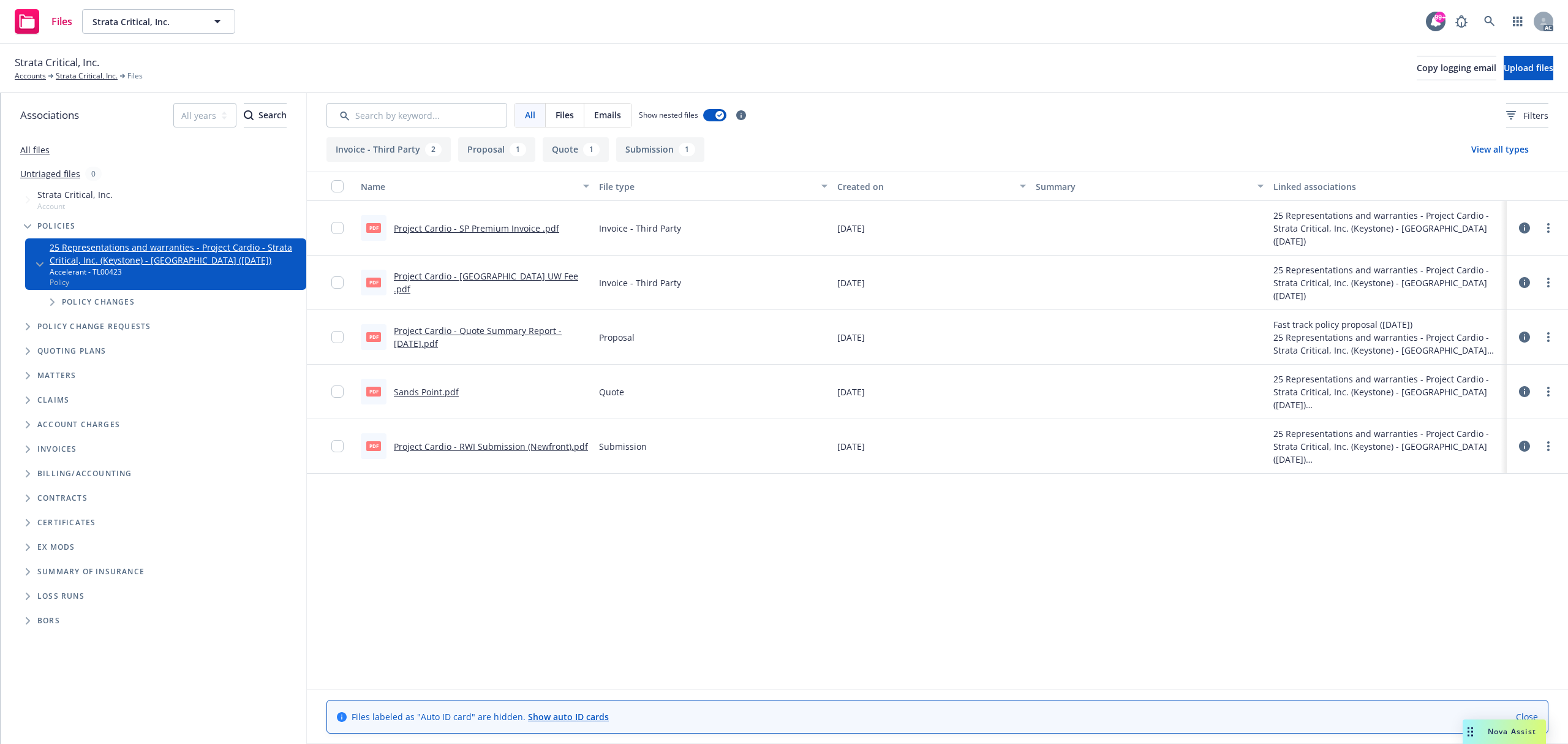
click at [494, 283] on link "Project Cardio - [GEOGRAPHIC_DATA] UW Fee .pdf" at bounding box center [486, 283] width 184 height 24
click at [1500, 18] on link at bounding box center [1490, 21] width 24 height 24
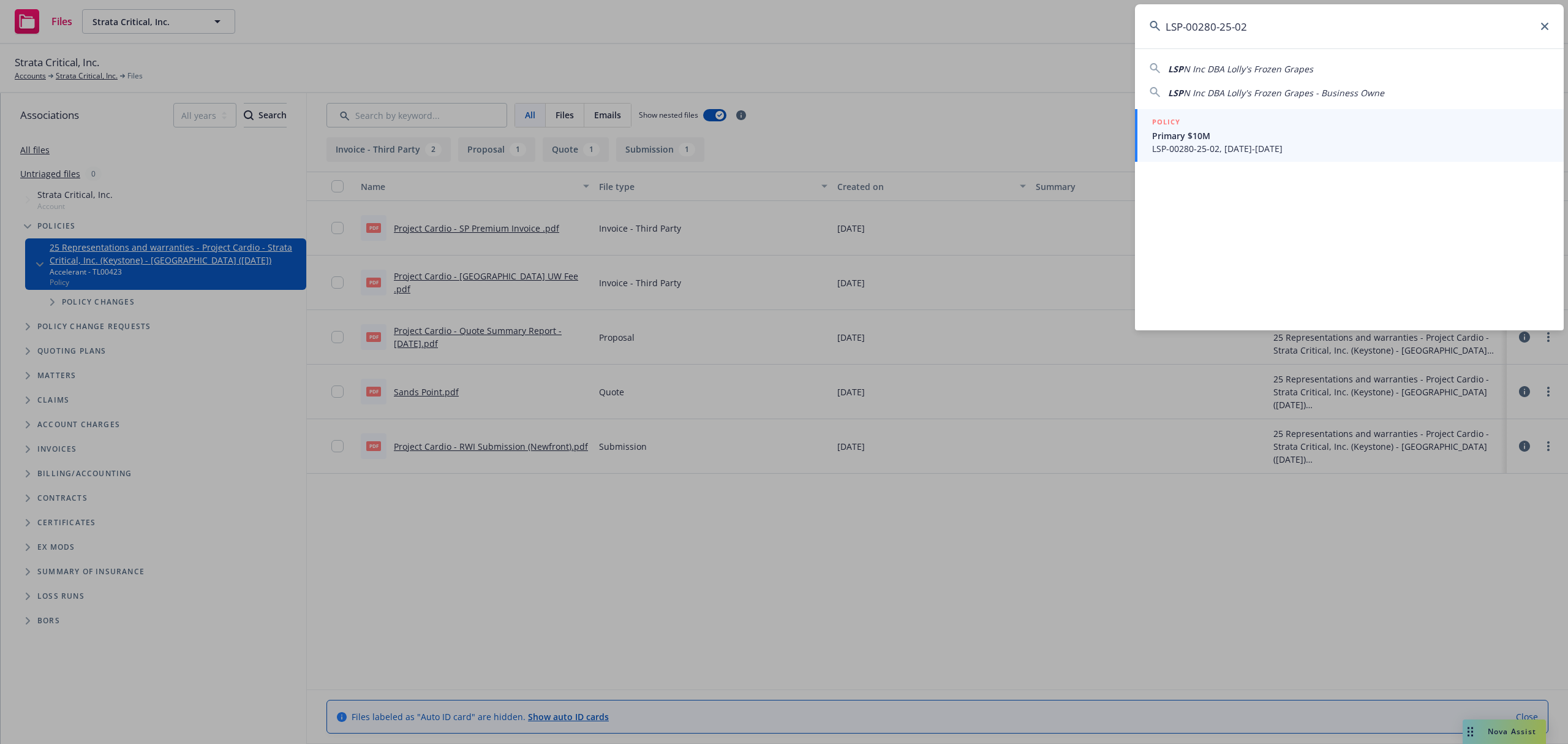
type input "LSP-00280-25-02"
drag, startPoint x: 1300, startPoint y: 133, endPoint x: 1283, endPoint y: 128, distance: 17.7
click at [1300, 133] on span "Primary $10M" at bounding box center [1350, 136] width 397 height 13
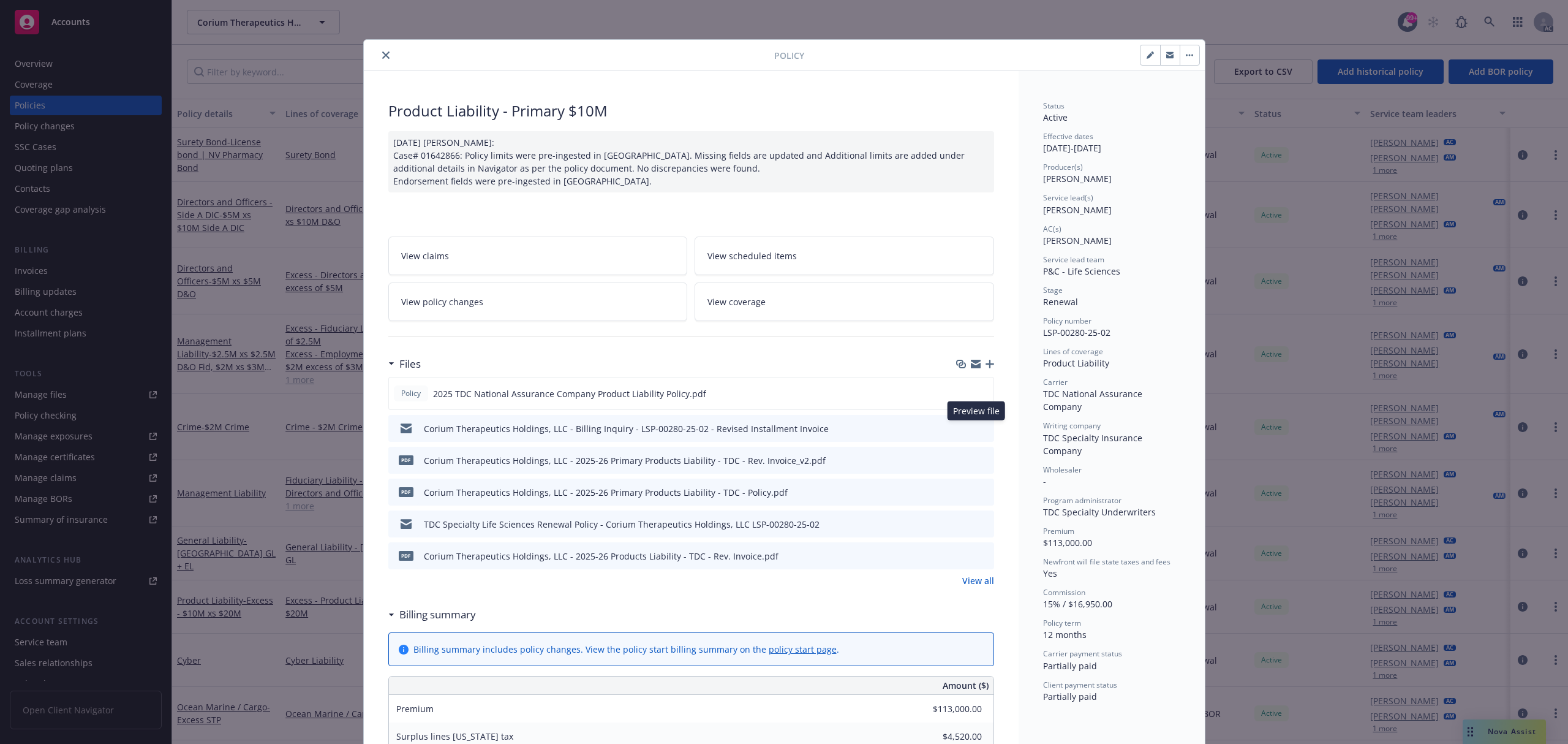
click at [981, 427] on icon "preview file" at bounding box center [983, 427] width 11 height 9
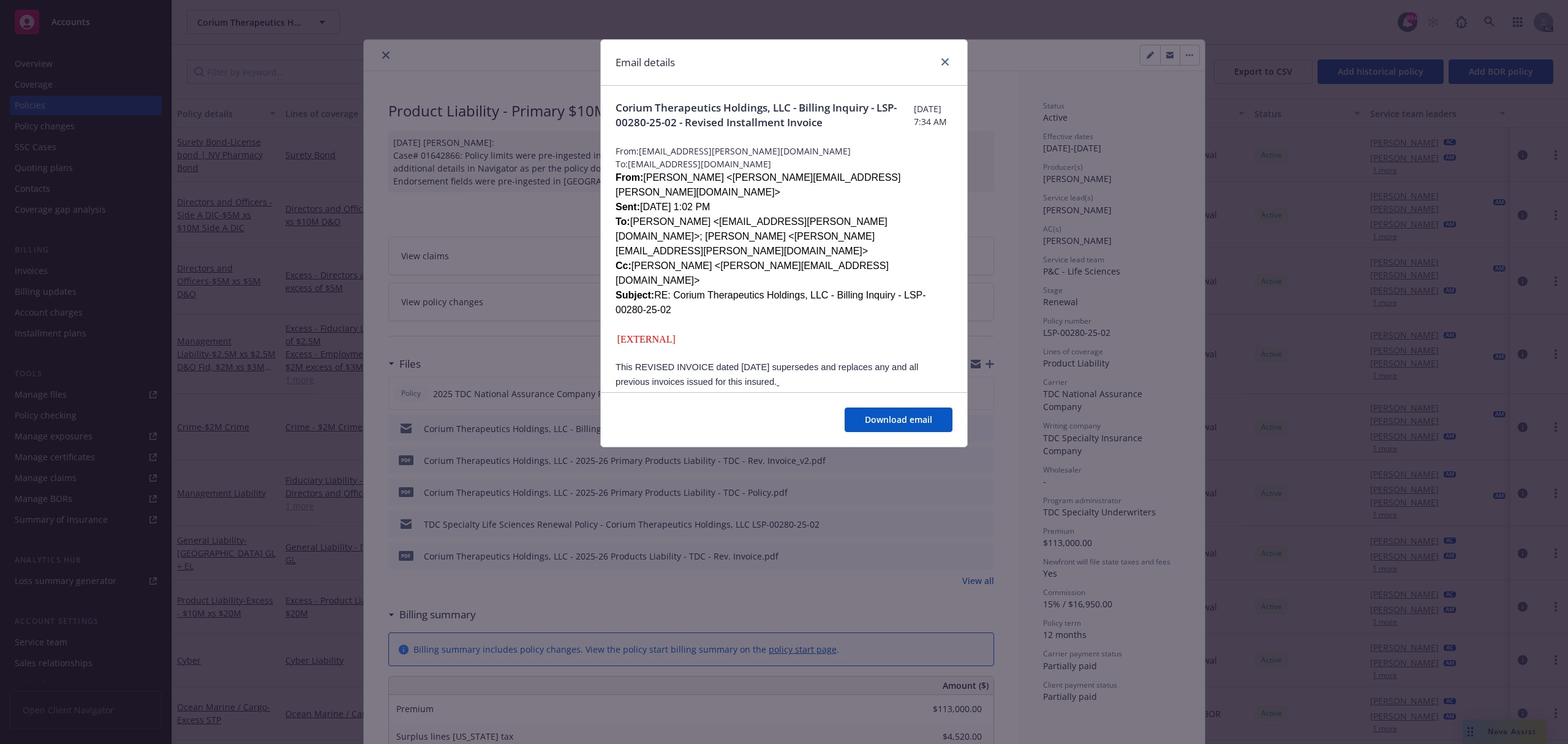
click at [943, 71] on div "Email details" at bounding box center [784, 62] width 367 height 46
click at [943, 67] on link "close" at bounding box center [945, 62] width 15 height 15
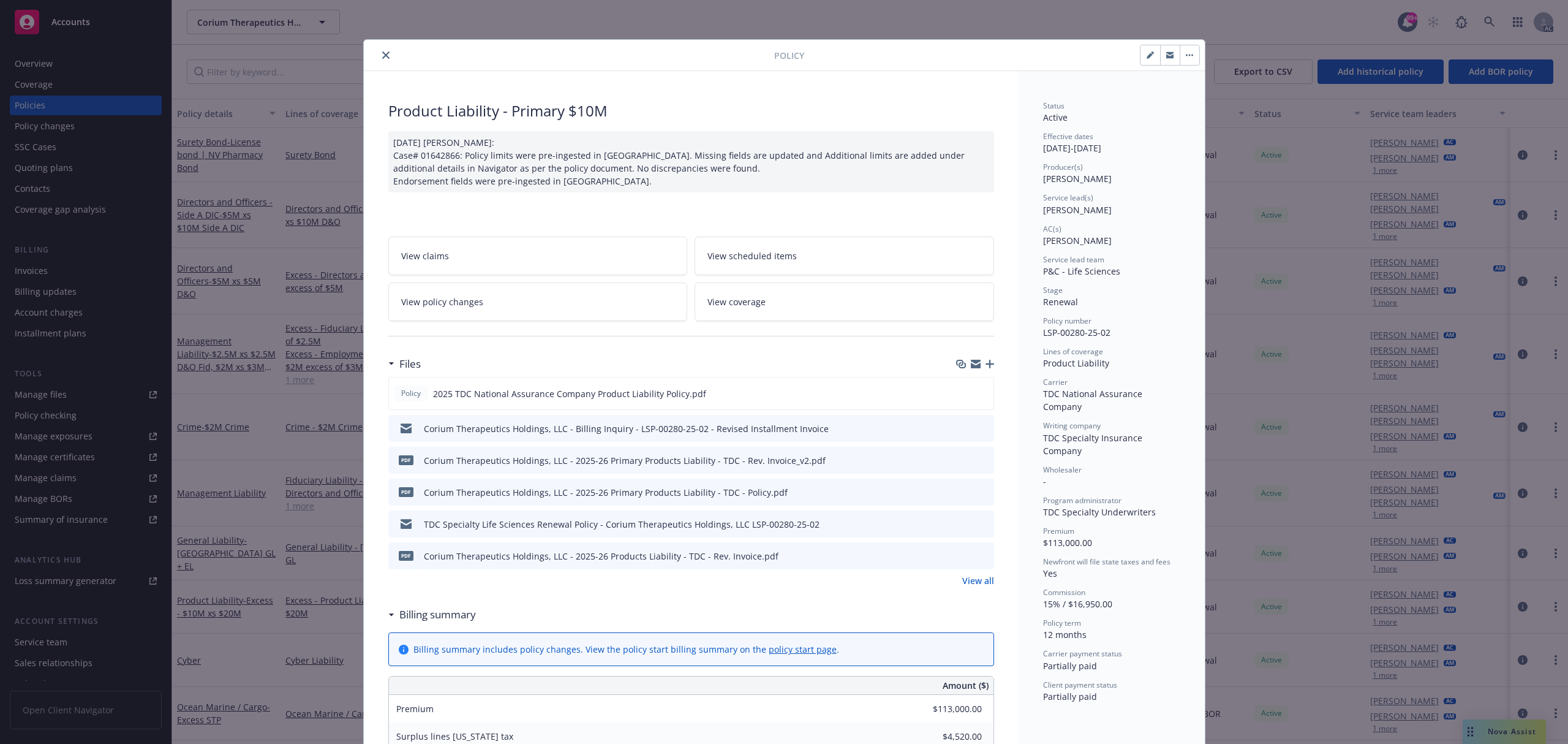
click at [981, 462] on icon "preview file" at bounding box center [983, 460] width 11 height 9
click at [383, 57] on icon "close" at bounding box center [385, 55] width 7 height 7
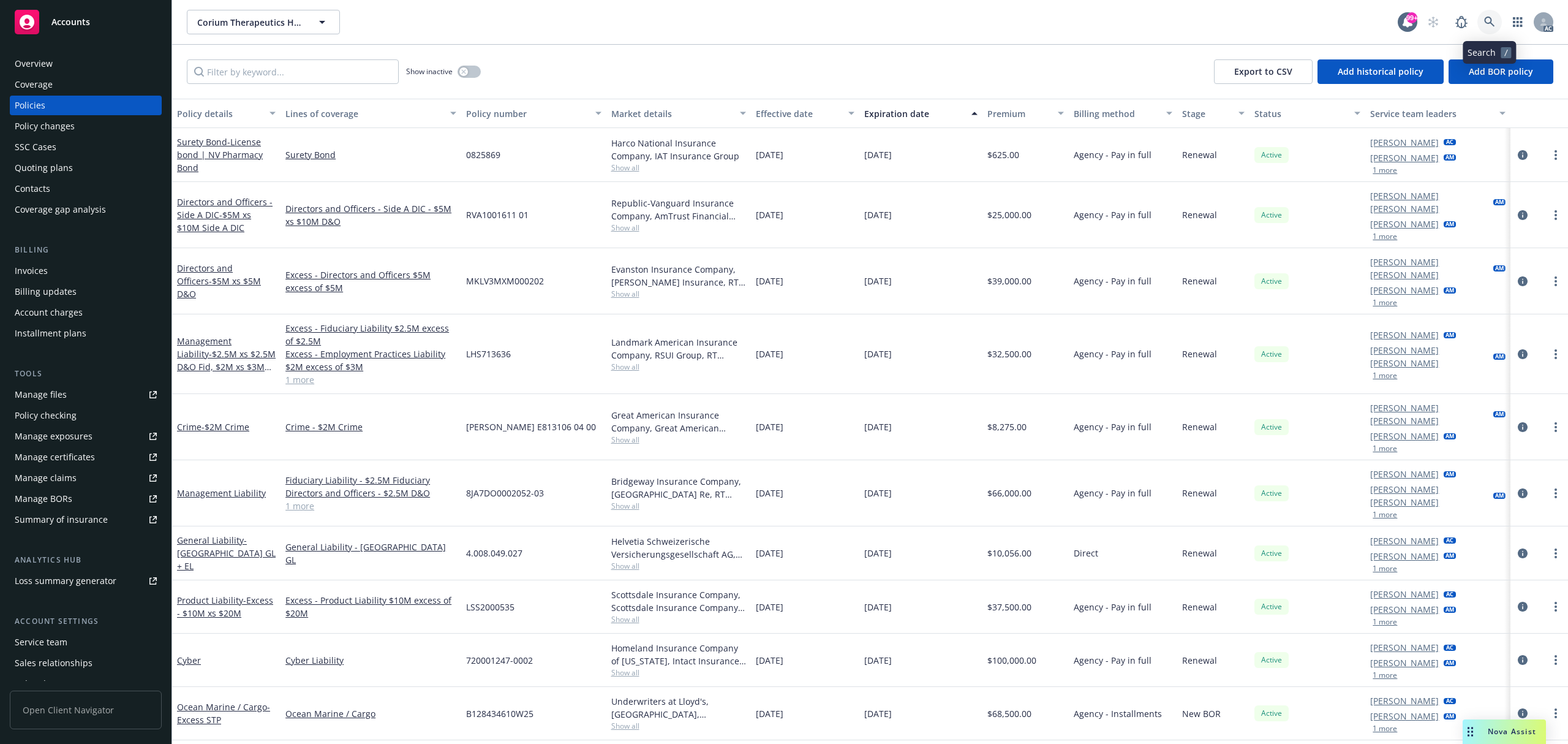
click at [1485, 19] on icon at bounding box center [1490, 22] width 11 height 11
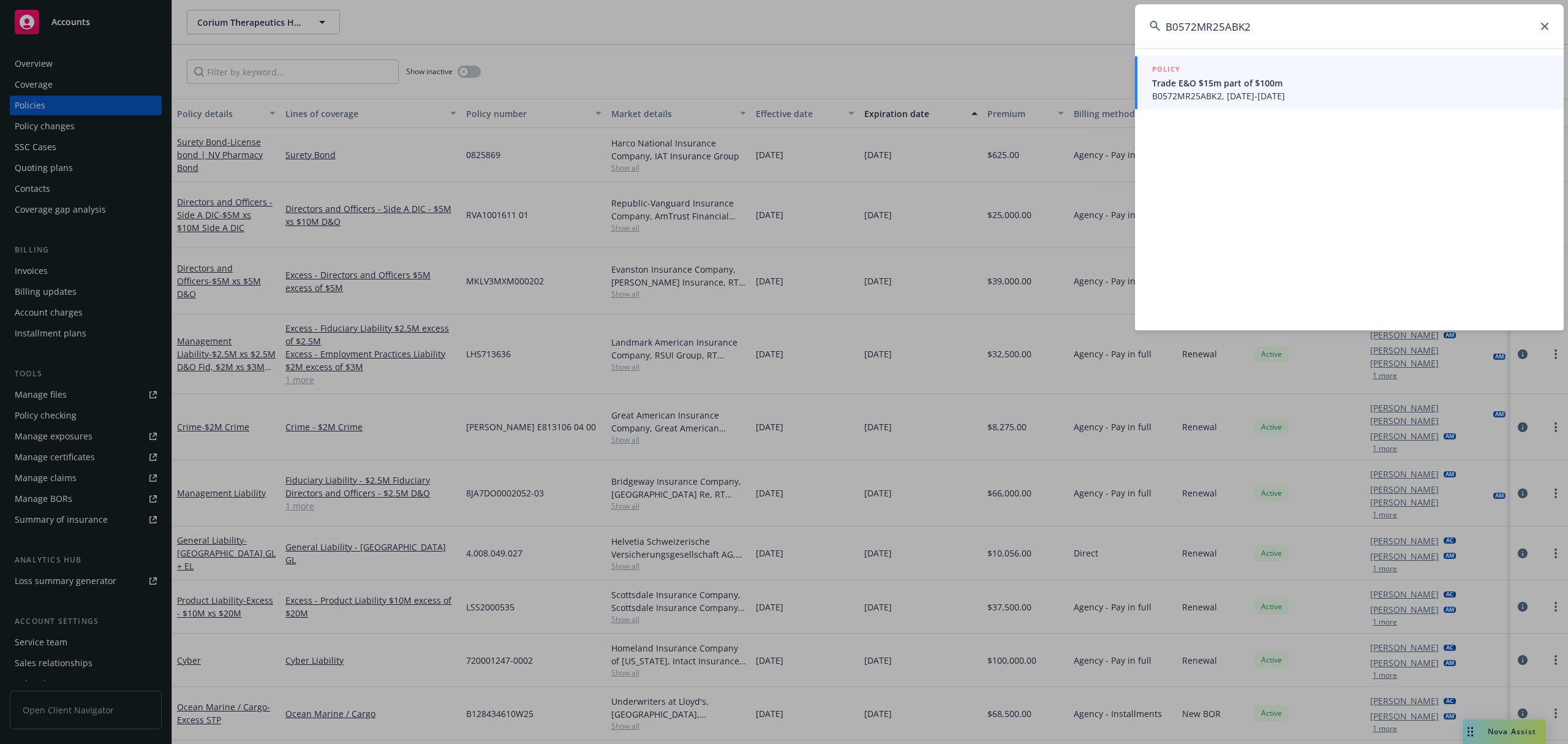
type input "B0572MR25ABK2"
click at [1268, 91] on span "B0572MR25ABK2, [DATE]-[DATE]" at bounding box center [1350, 96] width 397 height 13
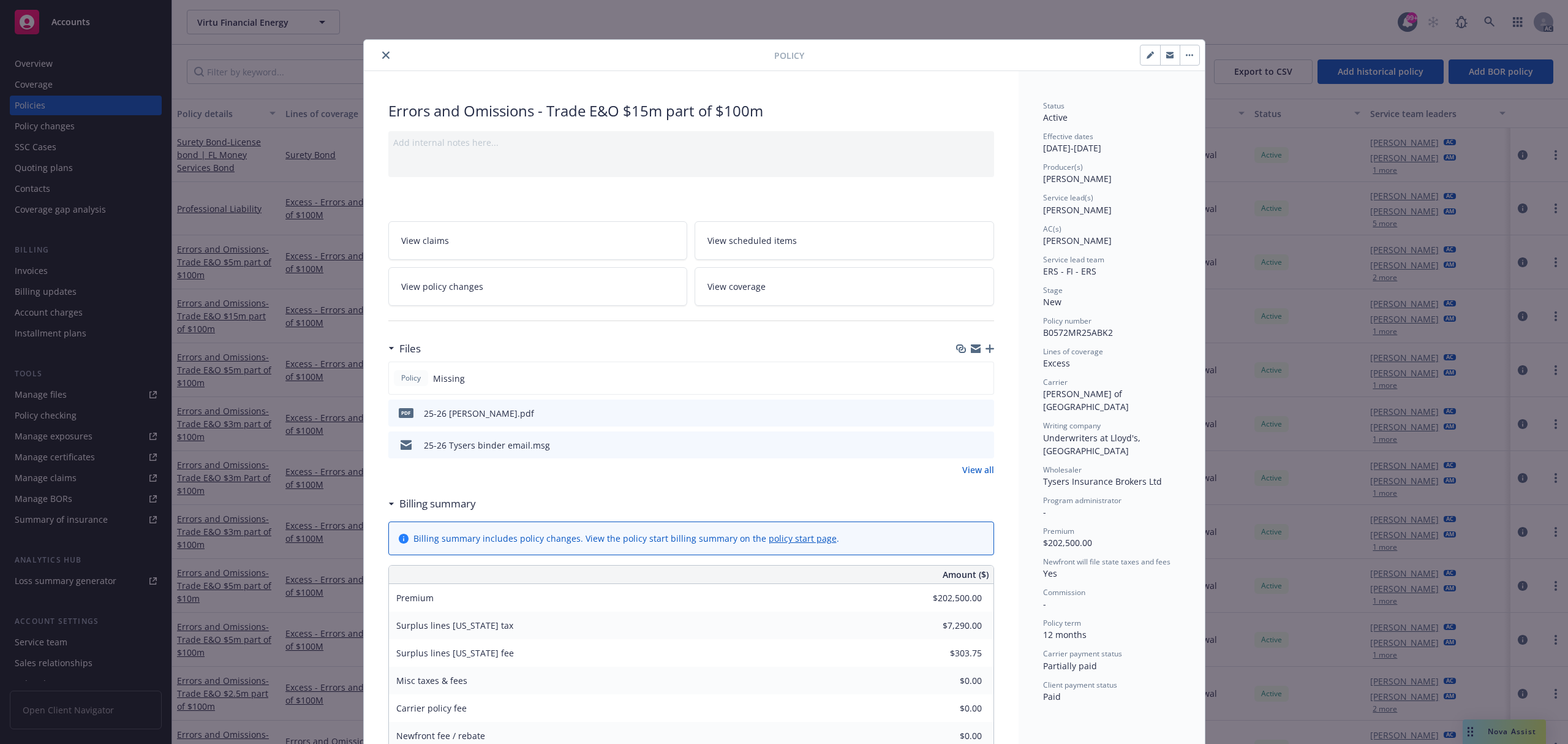
click at [977, 408] on icon "preview file" at bounding box center [983, 412] width 11 height 9
